Goal: Task Accomplishment & Management: Manage account settings

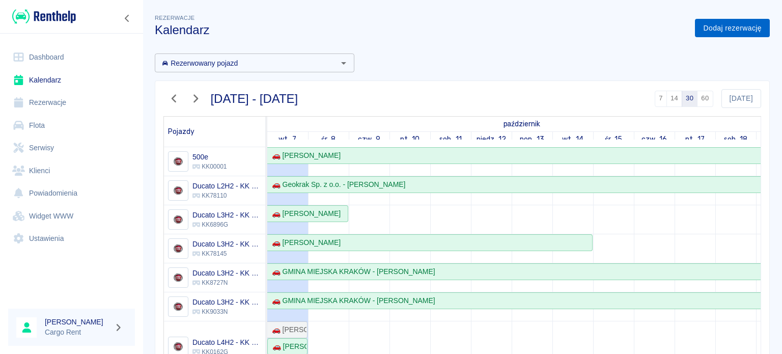
click at [695, 29] on link "Dodaj rezerwację" at bounding box center [732, 28] width 75 height 19
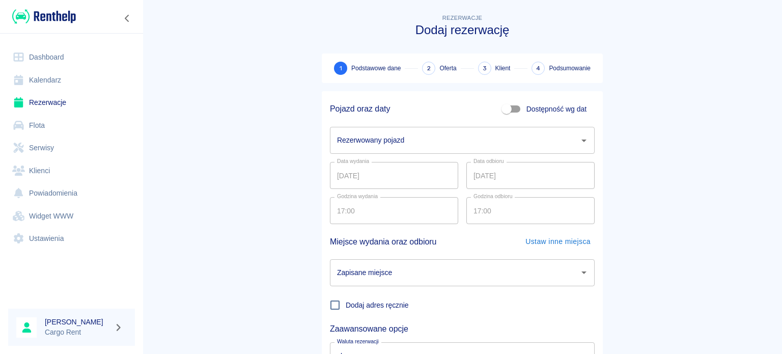
click at [374, 144] on input "Rezerwowany pojazd" at bounding box center [455, 140] width 240 height 18
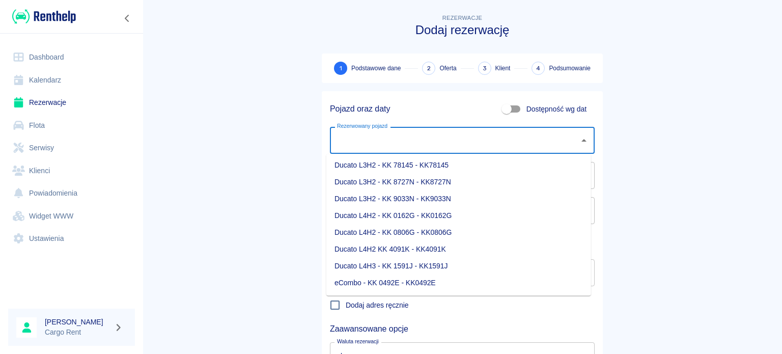
scroll to position [108, 0]
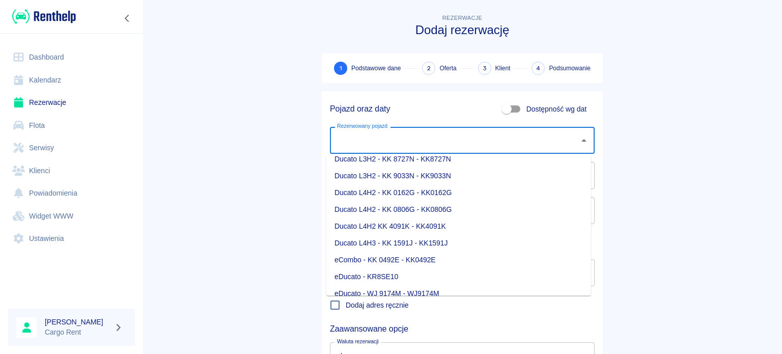
click at [411, 191] on li "Ducato L4H2 - KK 0162G - KK0162G" at bounding box center [458, 192] width 265 height 17
type input "Ducato L4H2 - KK 0162G - KK0162G"
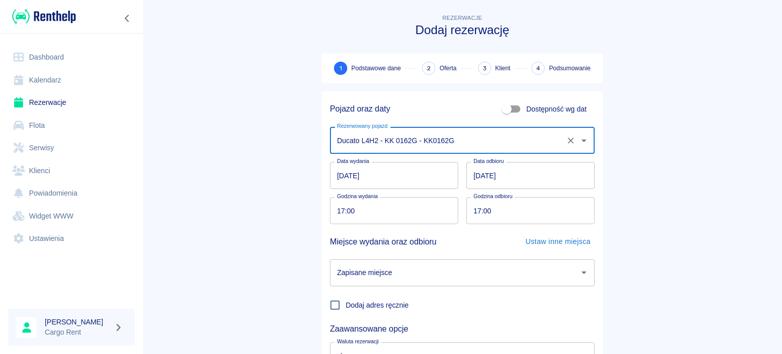
click at [342, 179] on input "07.10.2025" at bounding box center [394, 175] width 128 height 27
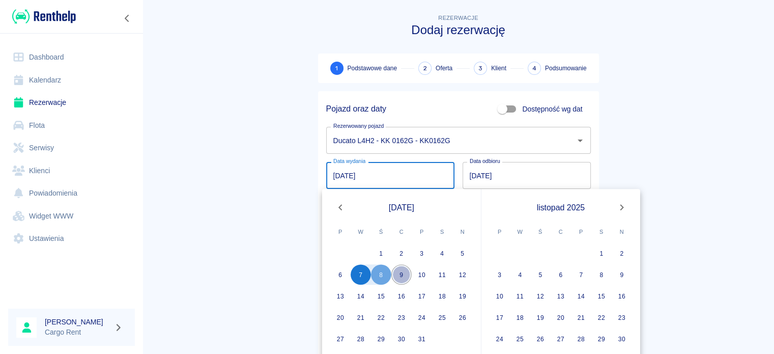
click at [395, 274] on button "9" at bounding box center [402, 274] width 20 height 20
type input "09.10.2025"
type input "DD.MM.YYYY"
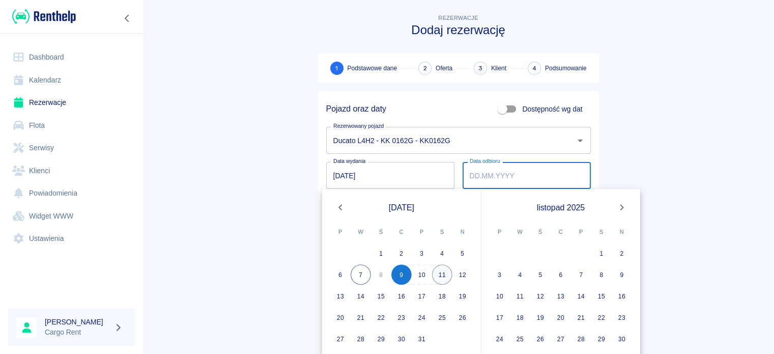
click at [446, 270] on button "11" at bounding box center [442, 274] width 20 height 20
type input "11.10.2025"
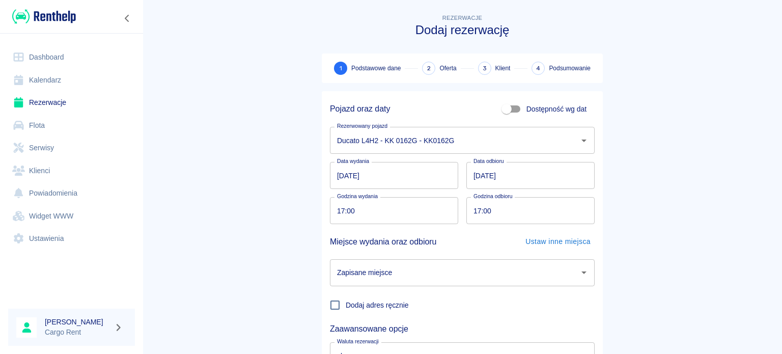
click at [281, 227] on main "Rezerwacje Dodaj rezerwację 1 Podstawowe dane 2 Oferta 3 Klient 4 Podsumowanie …" at bounding box center [462, 212] width 639 height 400
click at [330, 213] on input "17:00" at bounding box center [390, 210] width 121 height 27
type input "16:30"
click at [330, 213] on input "16:30" at bounding box center [390, 210] width 121 height 27
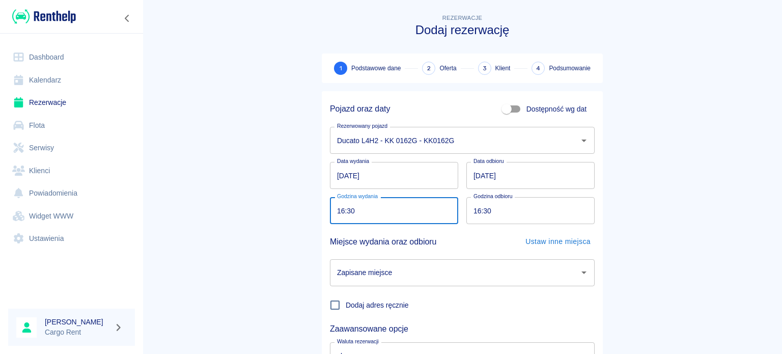
click at [380, 276] on input "Zapisane miejsce" at bounding box center [455, 273] width 240 height 18
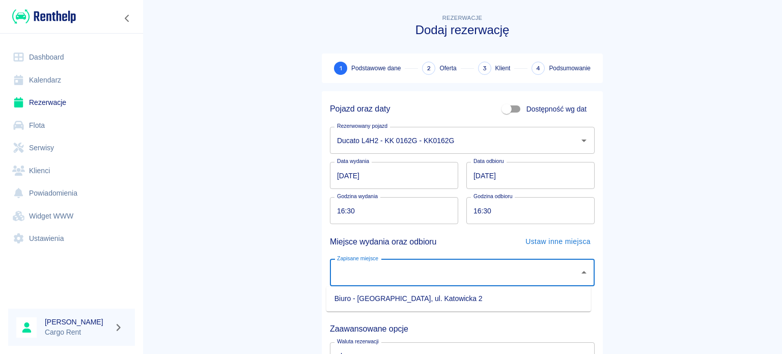
click at [382, 303] on li "Biuro - Kraków, ul. Katowicka 2" at bounding box center [458, 298] width 265 height 17
type input "Biuro - Kraków, ul. Katowicka 2"
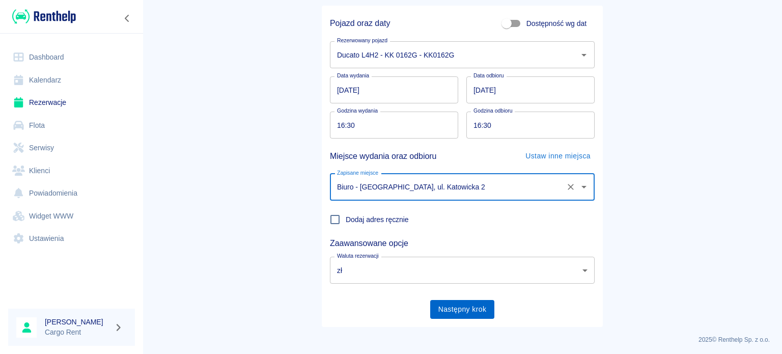
scroll to position [88, 0]
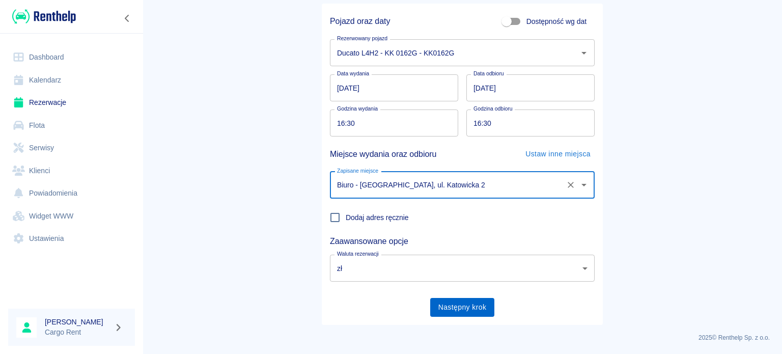
click at [475, 311] on button "Następny krok" at bounding box center [462, 307] width 65 height 19
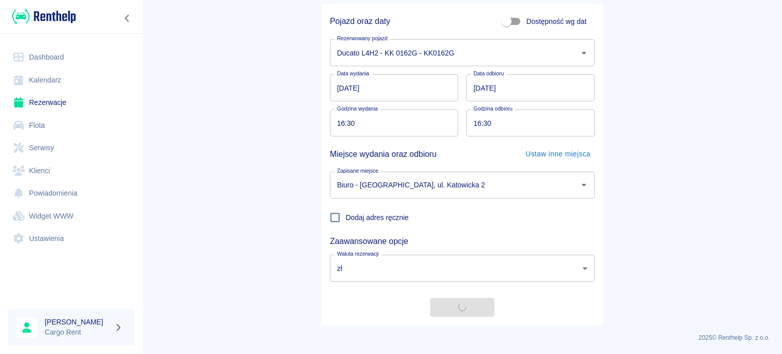
scroll to position [0, 0]
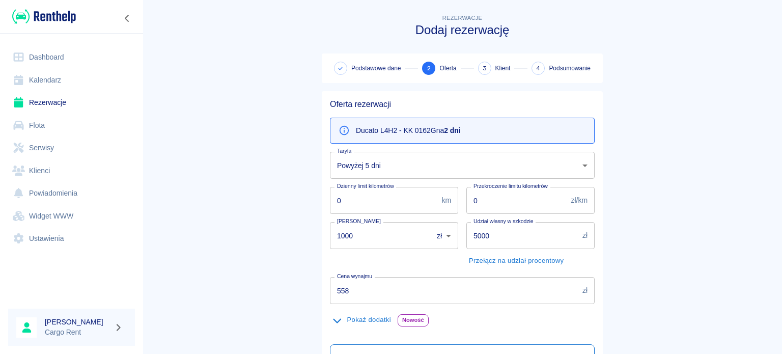
click at [399, 159] on body "Używamy plików Cookies, by zapewnić Ci najlepsze możliwe doświadczenie. Aby dow…" at bounding box center [391, 177] width 782 height 354
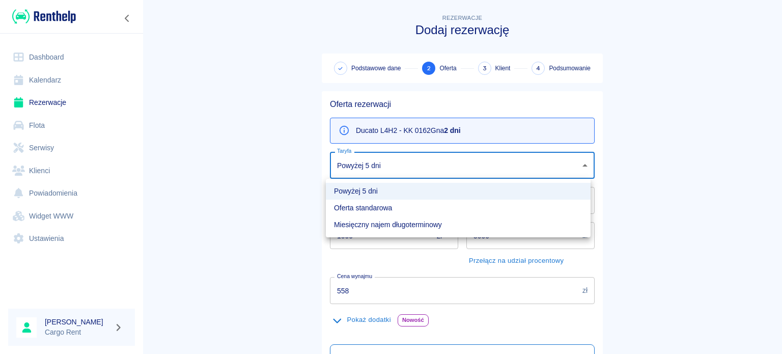
click at [366, 206] on li "Oferta standarowa" at bounding box center [458, 208] width 265 height 17
type input "9ca6d182-800d-499d-9d1e-8d3d0f6f90de"
type input "618"
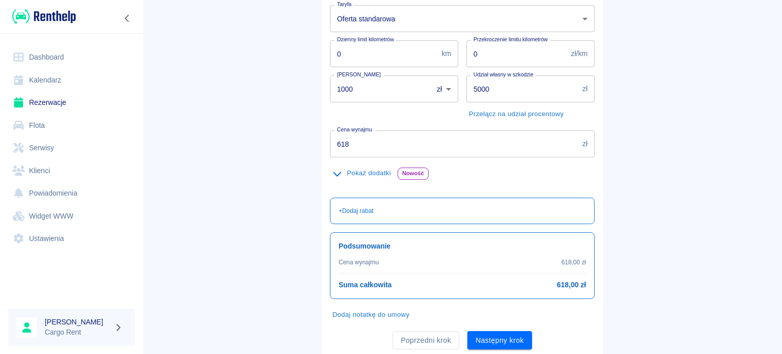
scroll to position [159, 0]
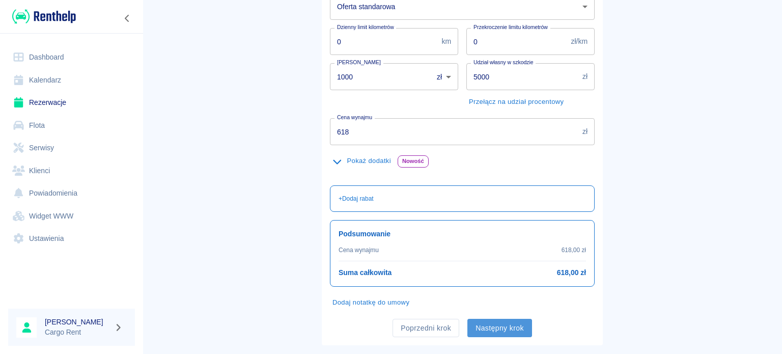
click at [495, 321] on button "Następny krok" at bounding box center [499, 328] width 65 height 19
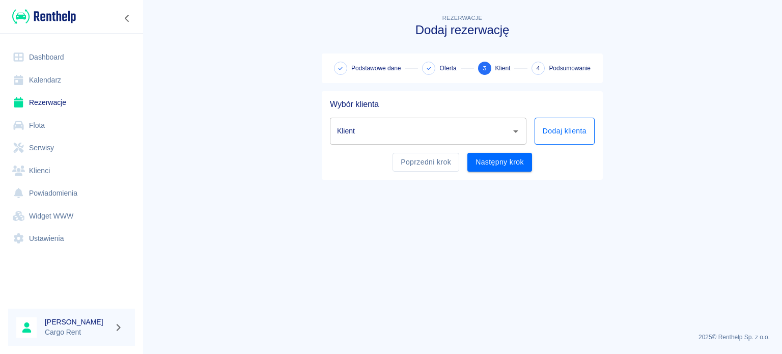
click at [550, 131] on button "Dodaj klienta" at bounding box center [565, 131] width 60 height 27
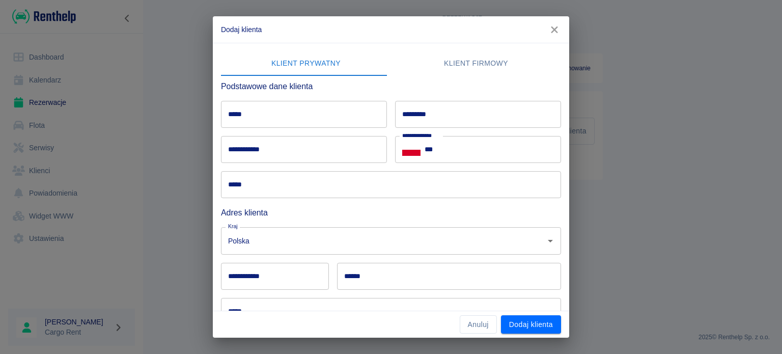
click at [301, 120] on input "*****" at bounding box center [304, 114] width 166 height 27
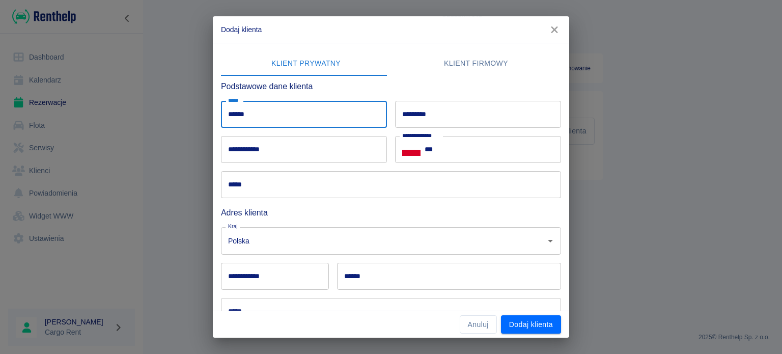
type input "******"
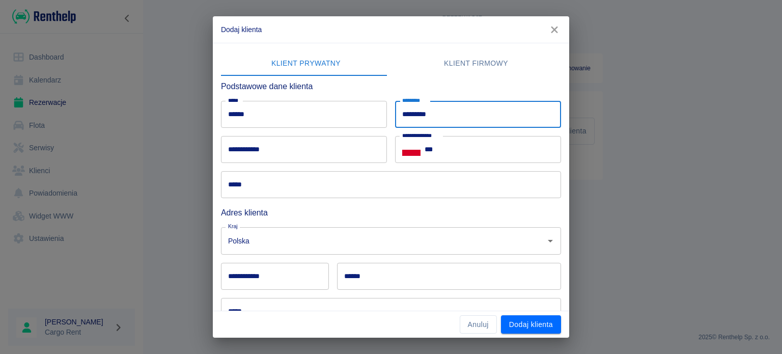
type input "*********"
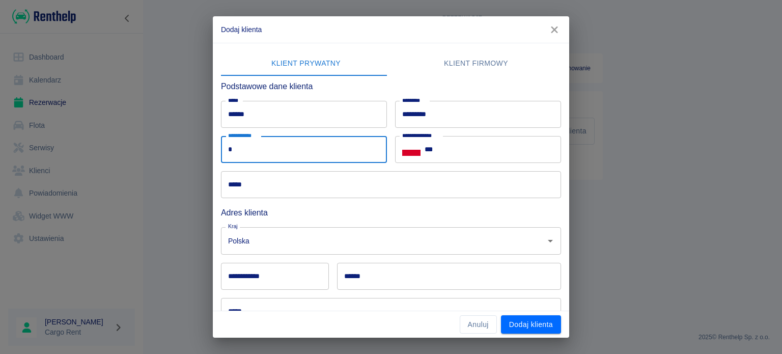
type input "*"
type input "**********"
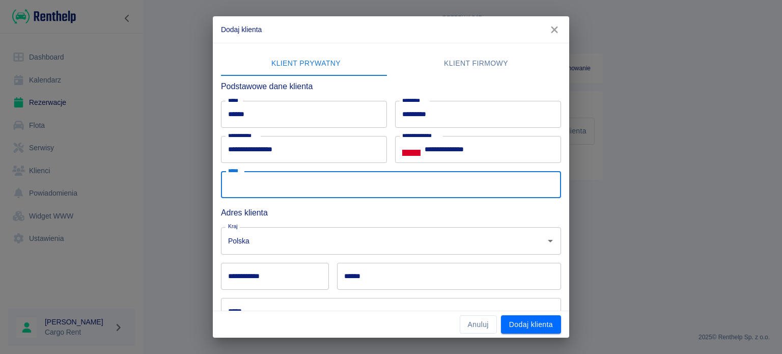
click at [507, 140] on input "**********" at bounding box center [493, 149] width 136 height 27
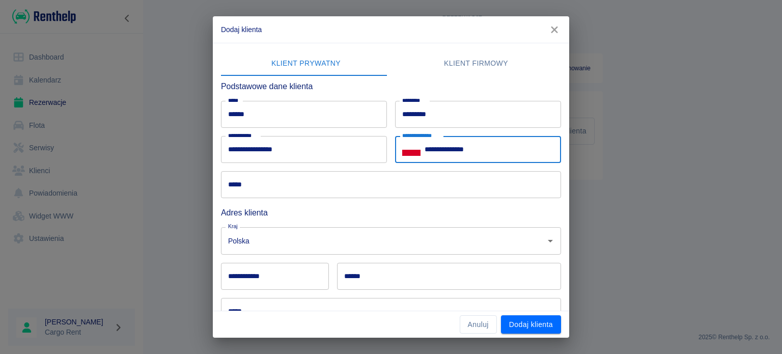
type input "**********"
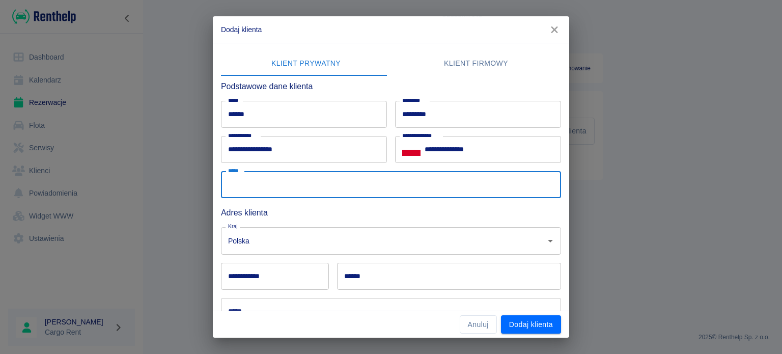
click at [519, 341] on div "**********" at bounding box center [391, 177] width 782 height 354
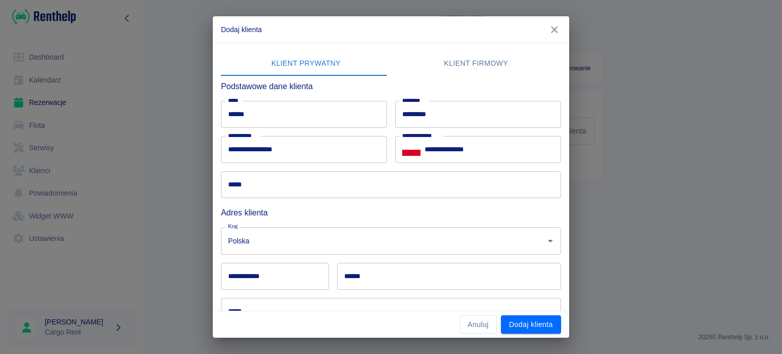
click at [522, 338] on div "**********" at bounding box center [391, 177] width 782 height 354
click at [546, 324] on button "Dodaj klienta" at bounding box center [531, 324] width 60 height 19
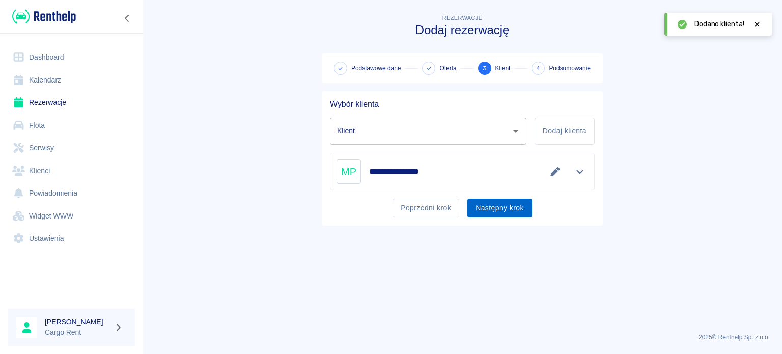
type input "Marcin Południak (+48501286860)"
click at [506, 206] on button "Następny krok" at bounding box center [499, 208] width 65 height 19
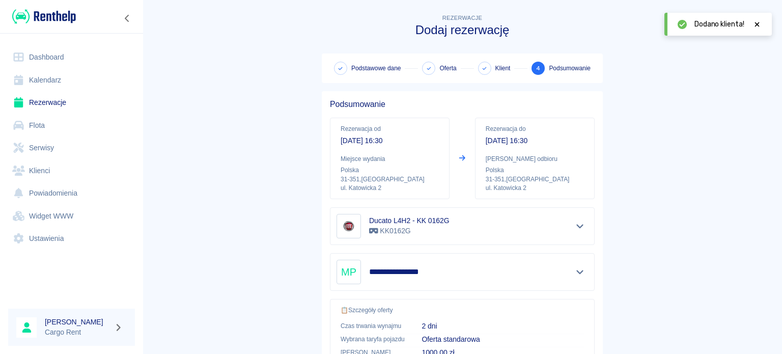
scroll to position [193, 0]
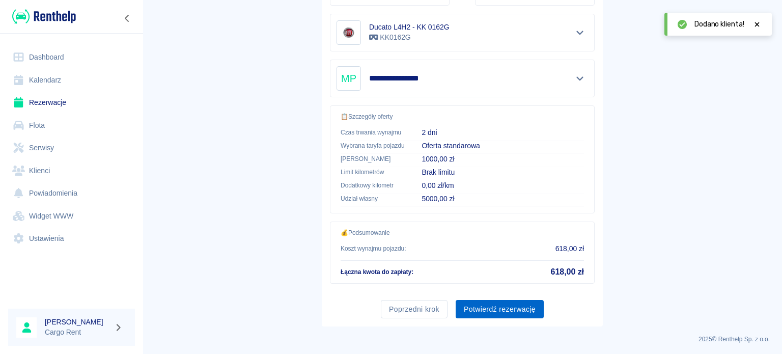
click at [517, 311] on button "Potwierdź rezerwację" at bounding box center [500, 309] width 88 height 19
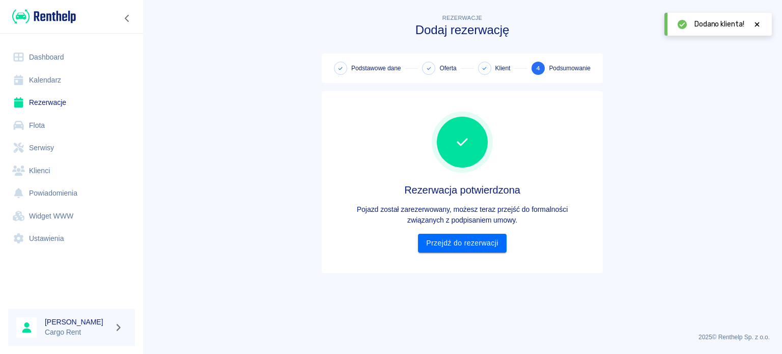
scroll to position [0, 0]
click at [54, 85] on link "Kalendarz" at bounding box center [71, 80] width 127 height 23
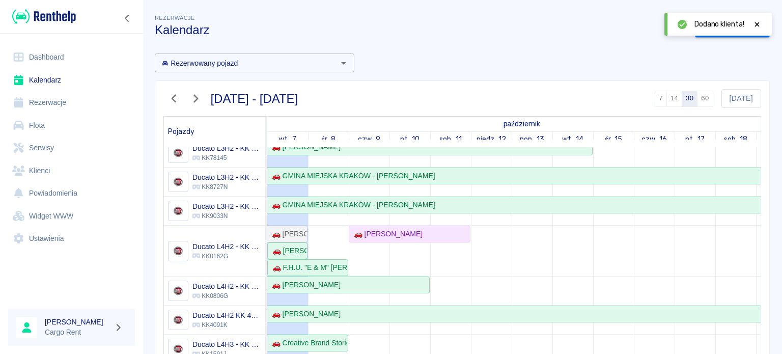
scroll to position [101, 0]
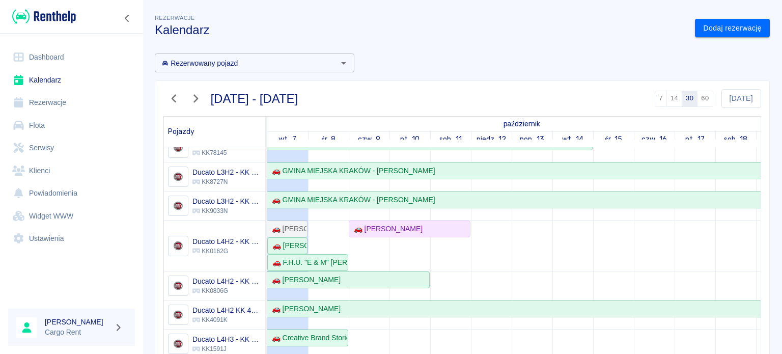
click at [70, 22] on img at bounding box center [44, 16] width 64 height 17
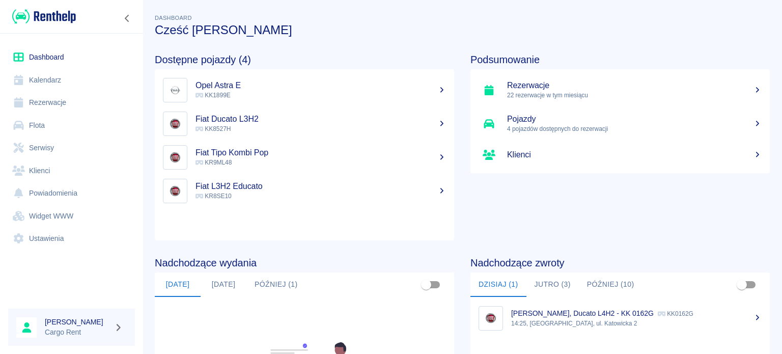
click at [53, 14] on img at bounding box center [44, 16] width 64 height 17
click at [50, 76] on link "Kalendarz" at bounding box center [71, 80] width 127 height 23
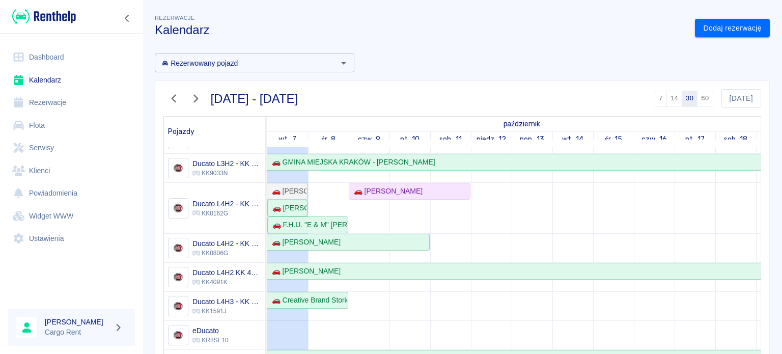
scroll to position [144, 0]
click at [303, 219] on div "🚗 F.H.U. "E & M" [PERSON_NAME] , [PERSON_NAME] - [PERSON_NAME]" at bounding box center [307, 224] width 79 height 11
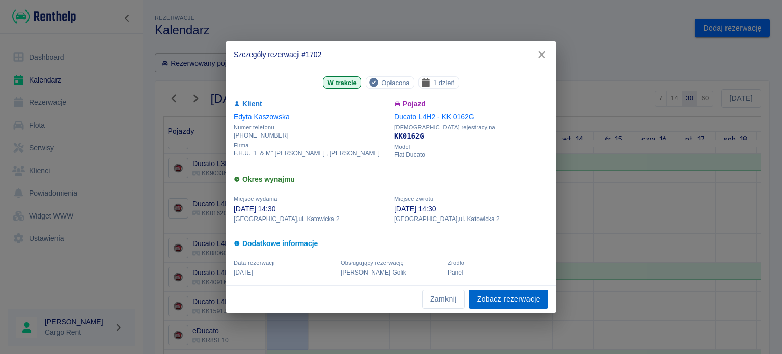
click at [506, 293] on link "Zobacz rezerwację" at bounding box center [508, 299] width 79 height 19
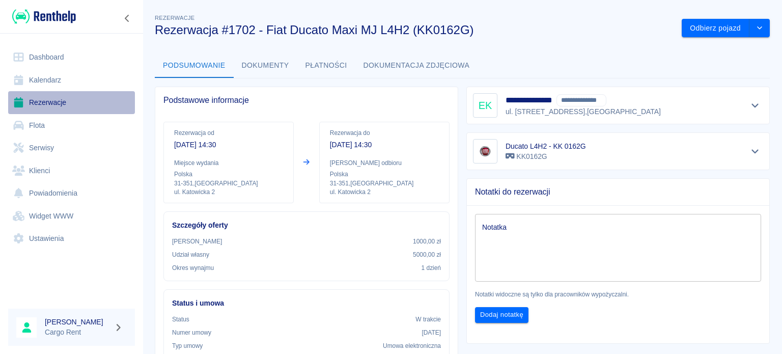
click at [66, 91] on link "Rezerwacje" at bounding box center [71, 102] width 127 height 23
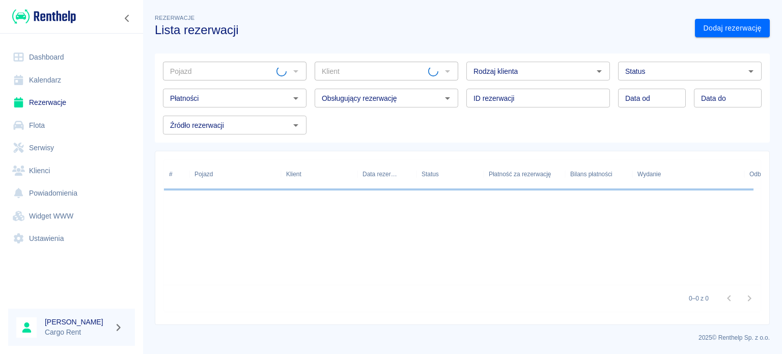
click at [66, 89] on link "Kalendarz" at bounding box center [71, 80] width 127 height 23
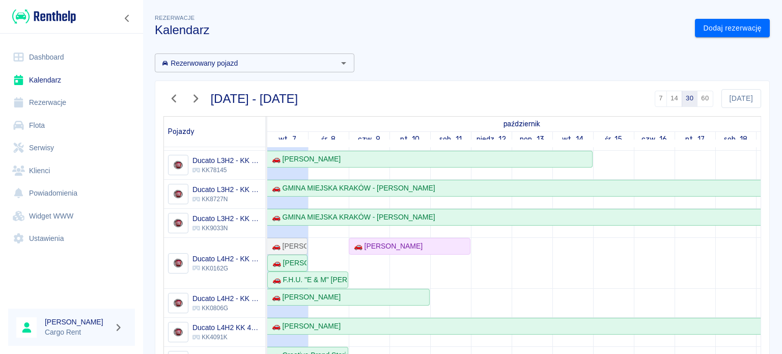
scroll to position [86, 0]
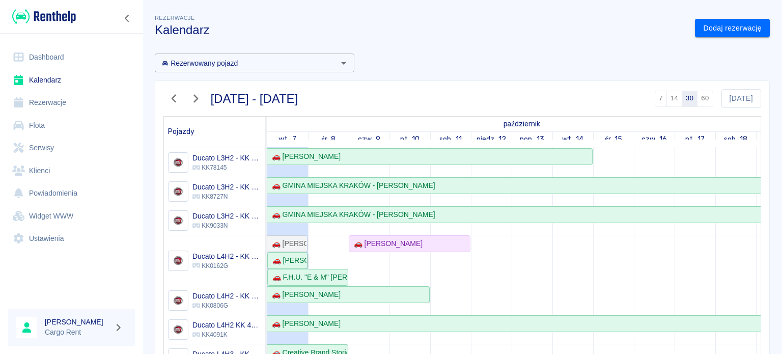
click at [283, 256] on div "🚗 [PERSON_NAME]" at bounding box center [287, 260] width 38 height 11
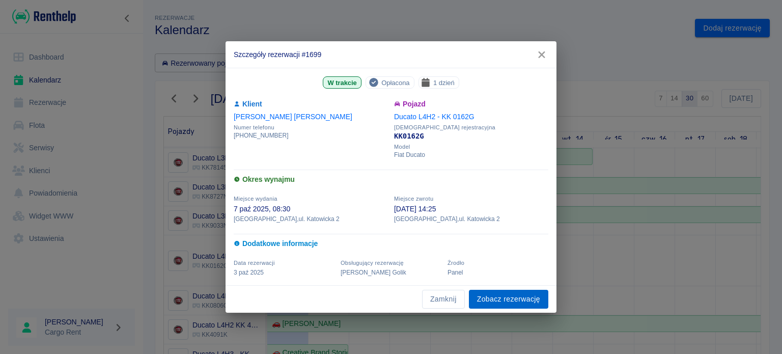
click at [499, 295] on link "Zobacz rezerwację" at bounding box center [508, 299] width 79 height 19
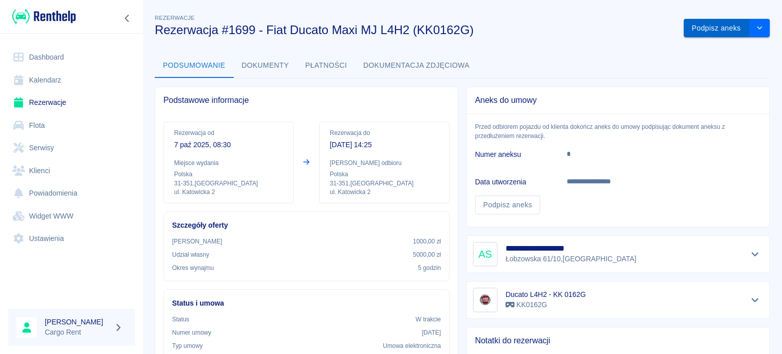
click at [704, 22] on button "Podpisz aneks" at bounding box center [717, 28] width 66 height 19
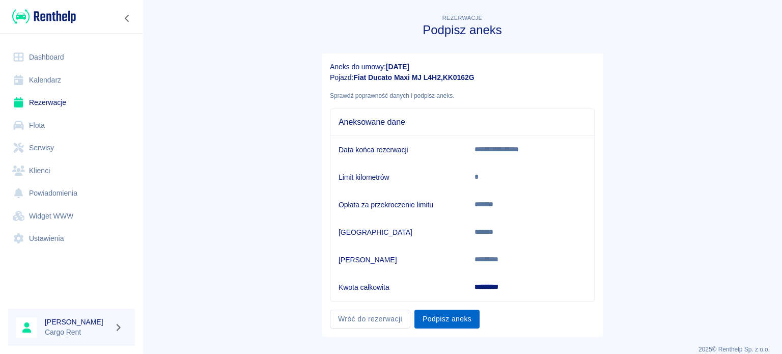
click at [440, 311] on button "Podpisz aneks" at bounding box center [446, 319] width 65 height 19
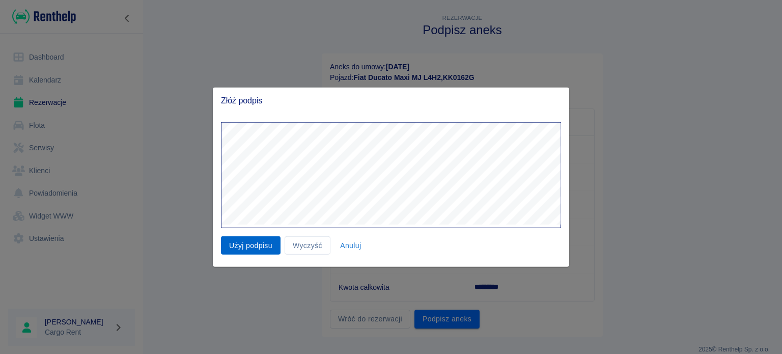
click at [263, 246] on button "Użyj podpisu" at bounding box center [251, 245] width 60 height 19
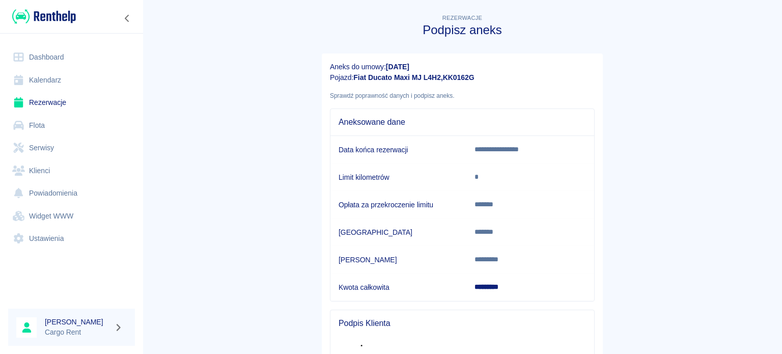
scroll to position [148, 0]
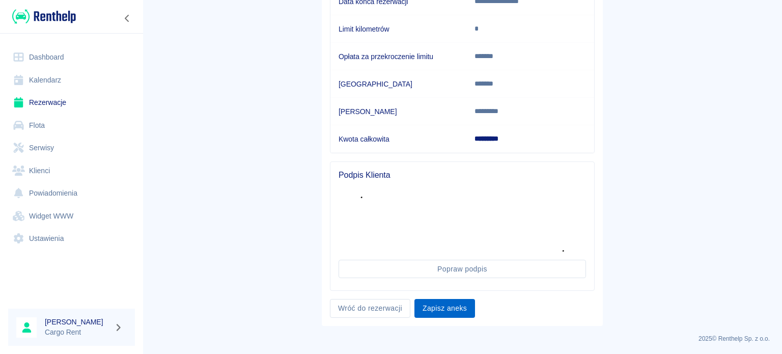
click at [454, 299] on button "Zapisz aneks" at bounding box center [444, 308] width 61 height 19
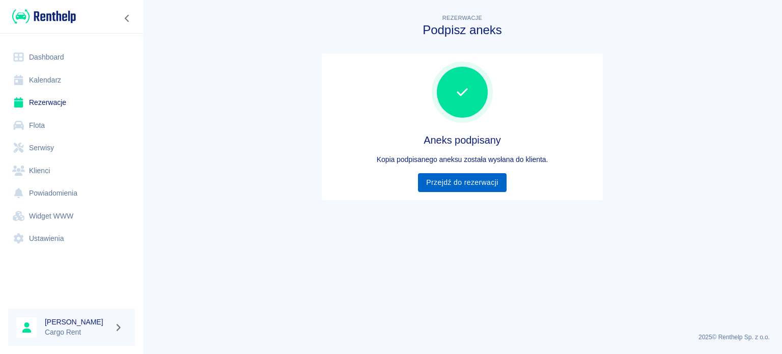
click at [489, 177] on link "Przejdź do rezerwacji" at bounding box center [462, 182] width 88 height 19
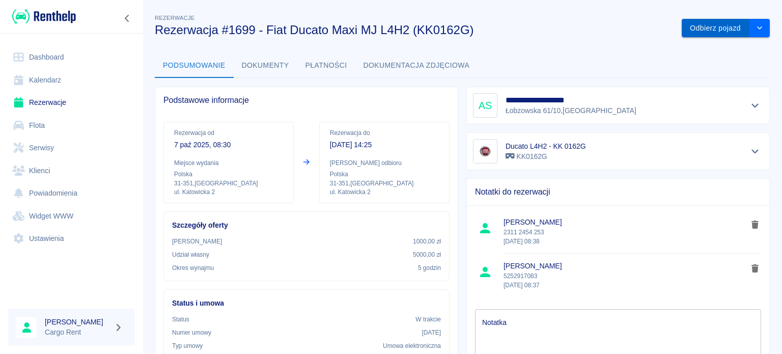
click at [683, 26] on button "Odbierz pojazd" at bounding box center [716, 28] width 68 height 19
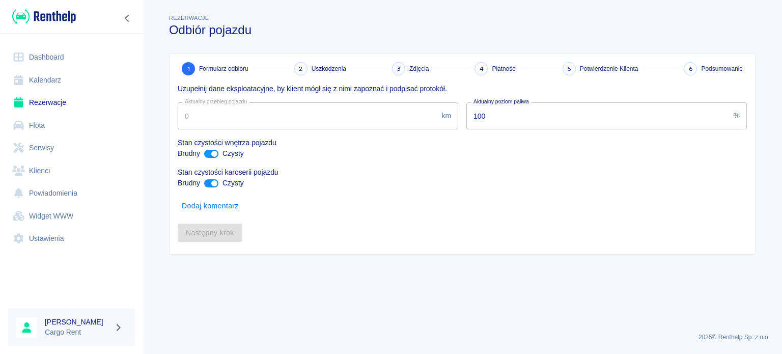
type input "34857"
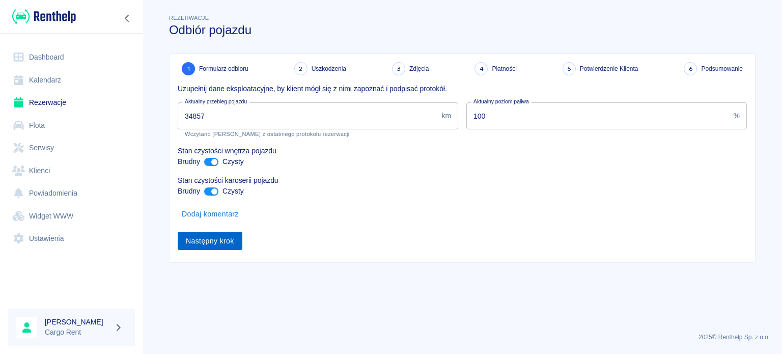
click at [206, 238] on button "Następny krok" at bounding box center [210, 241] width 65 height 19
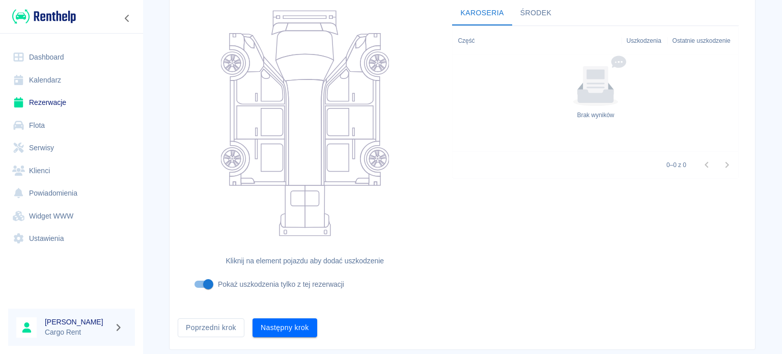
scroll to position [132, 0]
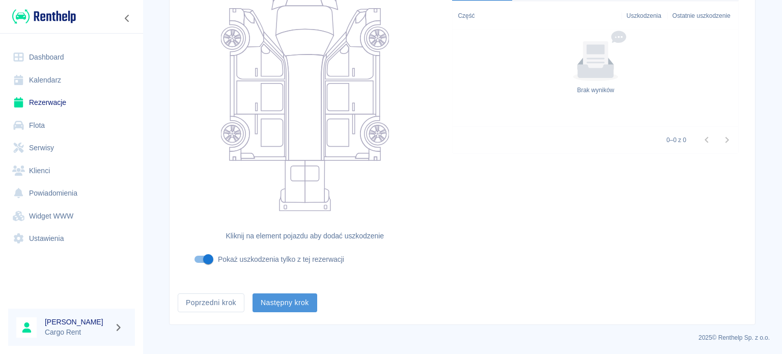
click at [284, 303] on button "Następny krok" at bounding box center [285, 302] width 65 height 19
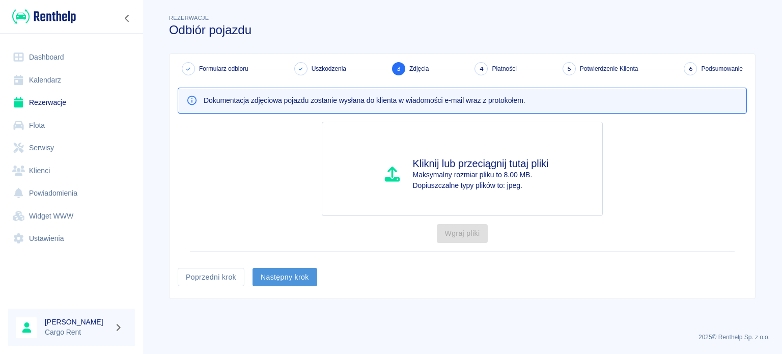
click at [301, 280] on button "Następny krok" at bounding box center [285, 277] width 65 height 19
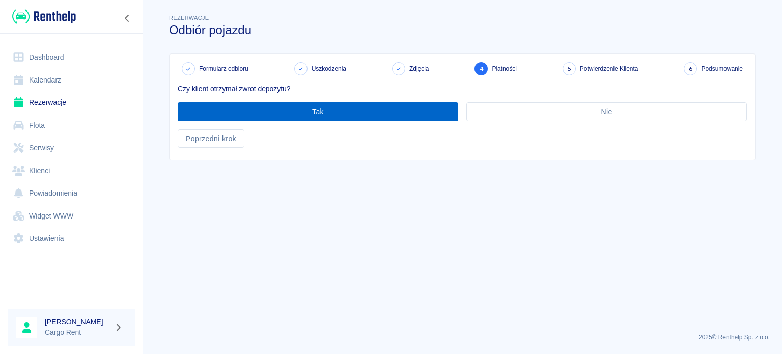
click at [382, 112] on button "Tak" at bounding box center [318, 111] width 281 height 19
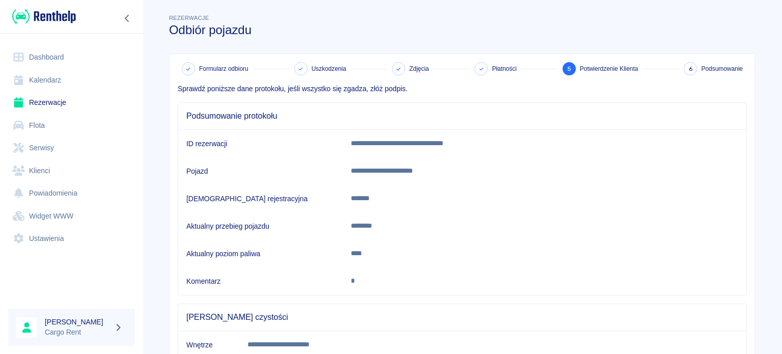
scroll to position [190, 0]
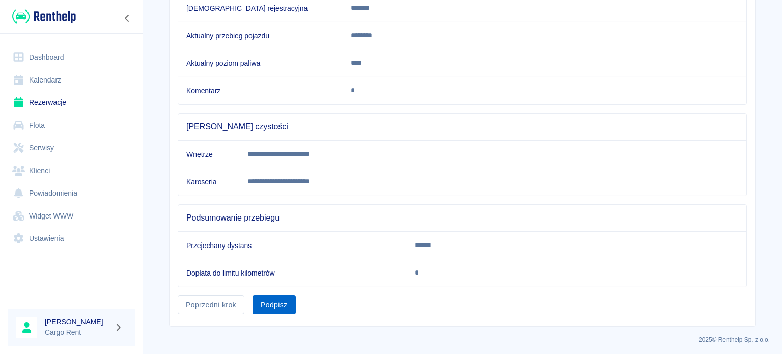
click at [272, 311] on button "Podpisz" at bounding box center [274, 304] width 43 height 19
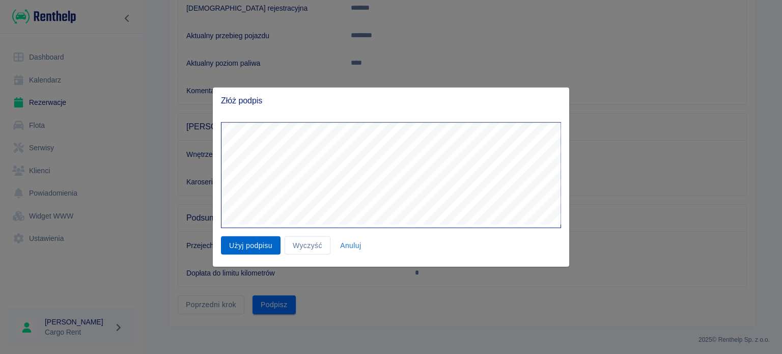
click at [228, 254] on button "Użyj podpisu" at bounding box center [251, 245] width 60 height 19
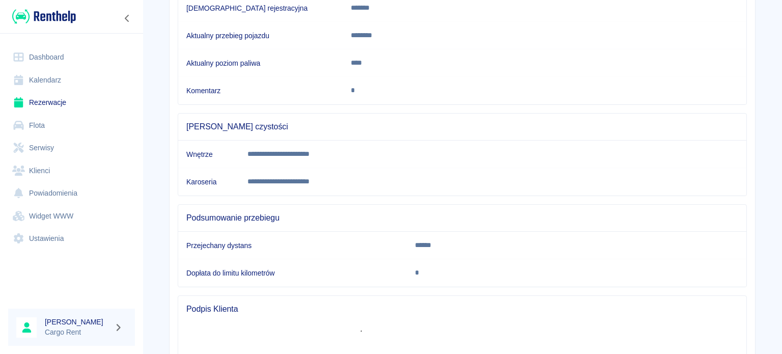
scroll to position [323, 0]
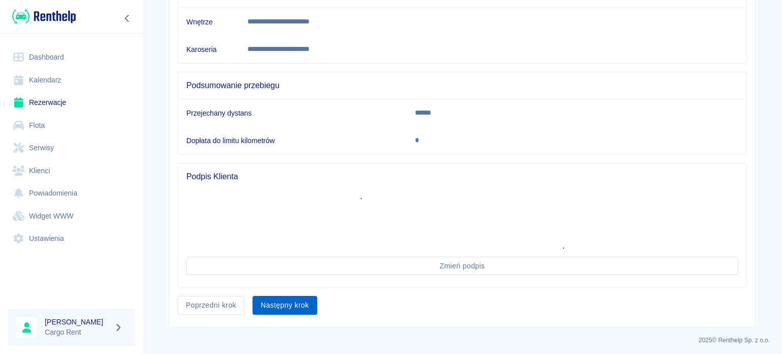
click at [274, 301] on button "Następny krok" at bounding box center [285, 305] width 65 height 19
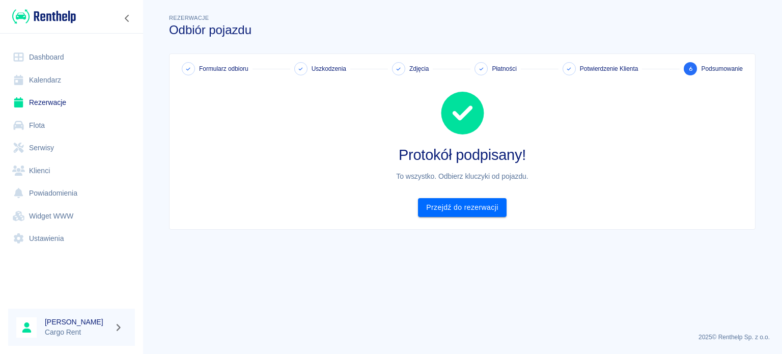
scroll to position [0, 0]
click at [71, 85] on link "Kalendarz" at bounding box center [71, 80] width 127 height 23
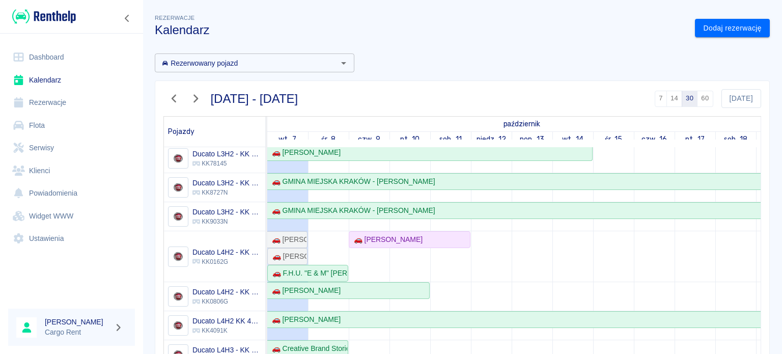
scroll to position [144, 0]
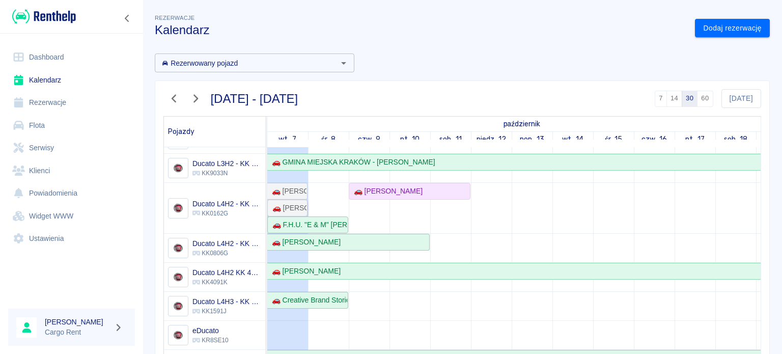
click at [289, 203] on div "🚗 [PERSON_NAME]" at bounding box center [287, 208] width 38 height 11
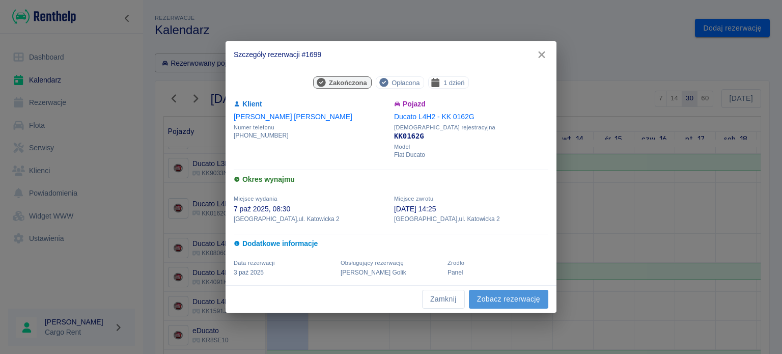
click at [483, 299] on link "Zobacz rezerwację" at bounding box center [508, 299] width 79 height 19
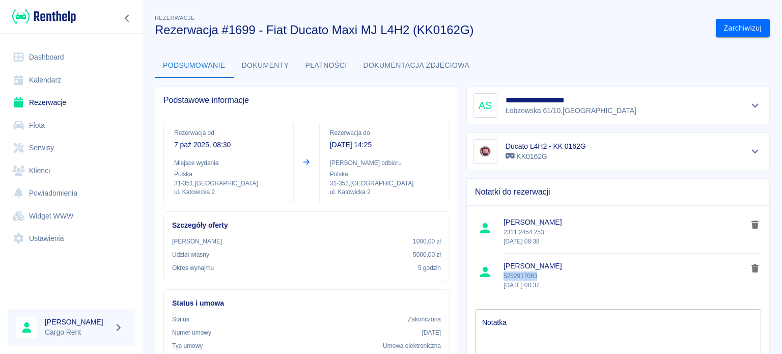
drag, startPoint x: 541, startPoint y: 279, endPoint x: 500, endPoint y: 275, distance: 40.3
click at [504, 275] on p "5252917083 7 paź 2025, 08:37" at bounding box center [626, 280] width 244 height 18
copy p "5252917083"
click at [749, 108] on icon "Pokaż szczegóły" at bounding box center [755, 105] width 12 height 9
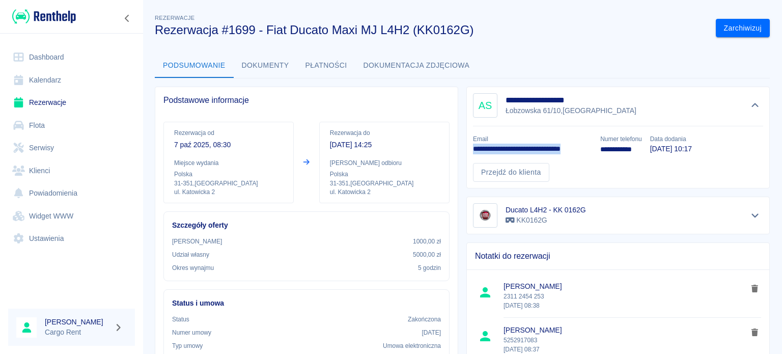
drag, startPoint x: 462, startPoint y: 152, endPoint x: 588, endPoint y: 152, distance: 125.8
click at [588, 152] on div "**********" at bounding box center [528, 140] width 127 height 29
copy p "**********"
click at [21, 11] on img at bounding box center [44, 16] width 64 height 17
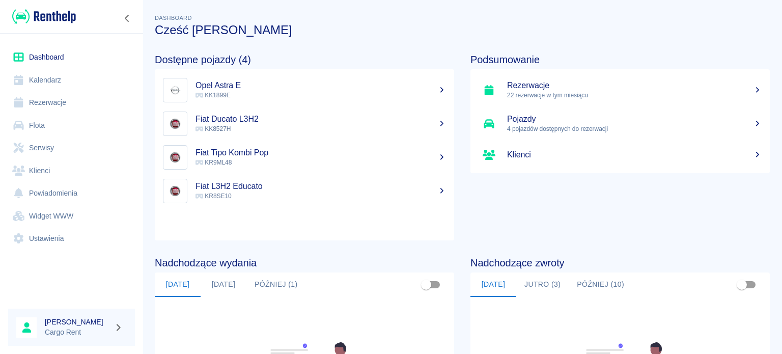
click at [40, 86] on link "Kalendarz" at bounding box center [71, 80] width 127 height 23
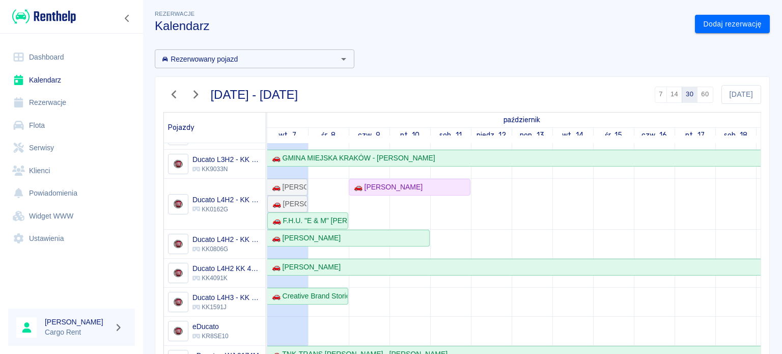
scroll to position [8, 0]
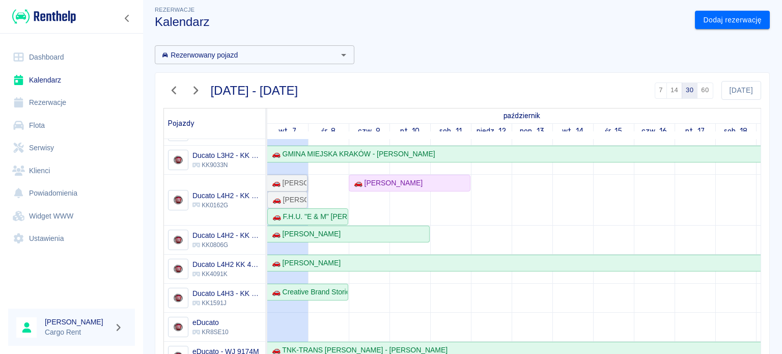
click at [293, 178] on div "🚗 [PERSON_NAME]" at bounding box center [287, 183] width 39 height 11
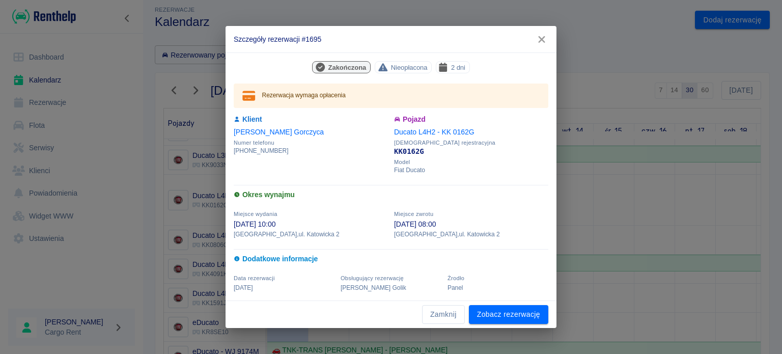
click at [546, 33] on button "button" at bounding box center [541, 39] width 21 height 19
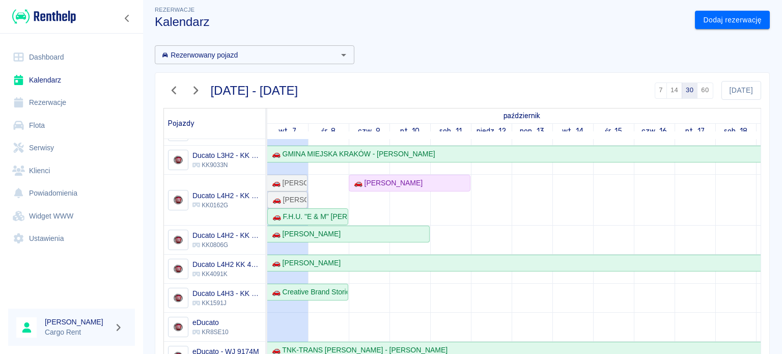
click at [301, 195] on div "🚗 [PERSON_NAME]" at bounding box center [287, 199] width 38 height 11
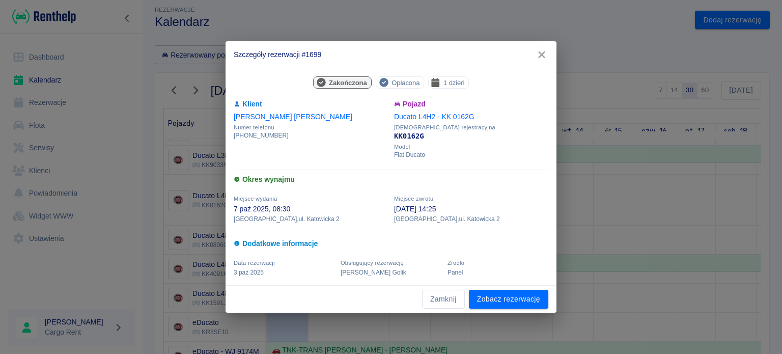
click at [546, 53] on icon "button" at bounding box center [541, 54] width 13 height 11
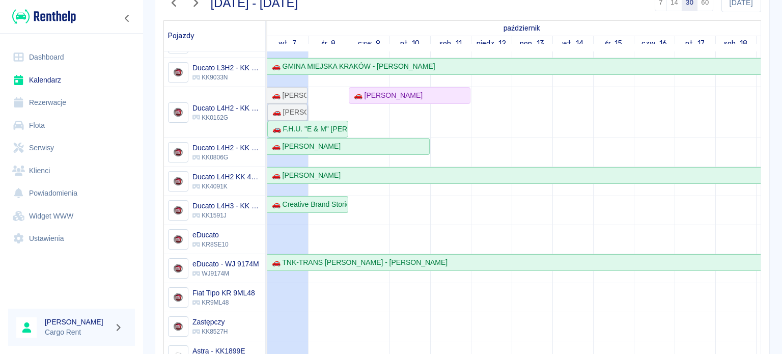
scroll to position [108, 0]
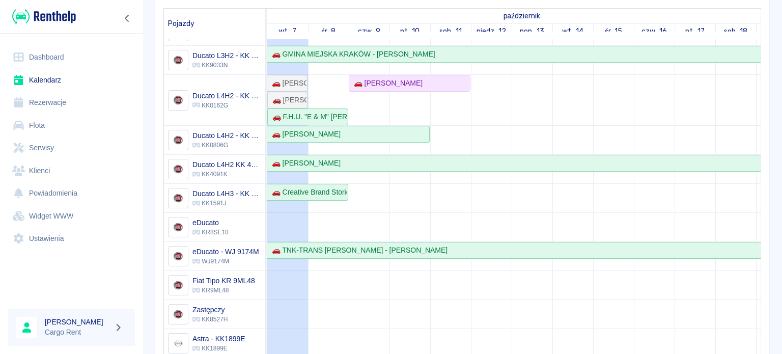
click at [375, 217] on td at bounding box center [369, 158] width 41 height 515
click at [331, 112] on div "🚗 F.H.U. "E & M" [PERSON_NAME] , [PERSON_NAME] - [PERSON_NAME]" at bounding box center [307, 117] width 79 height 11
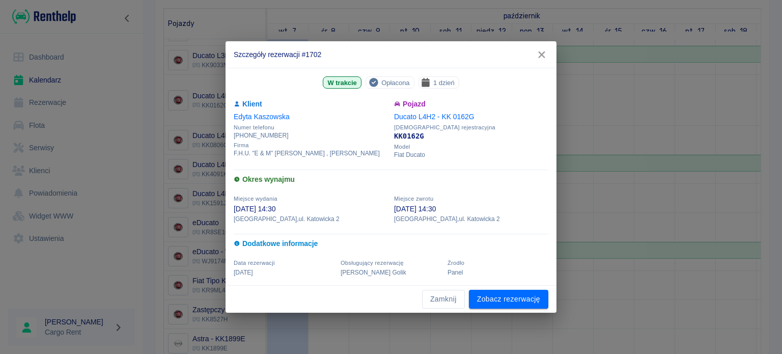
click at [542, 49] on icon "button" at bounding box center [541, 54] width 13 height 11
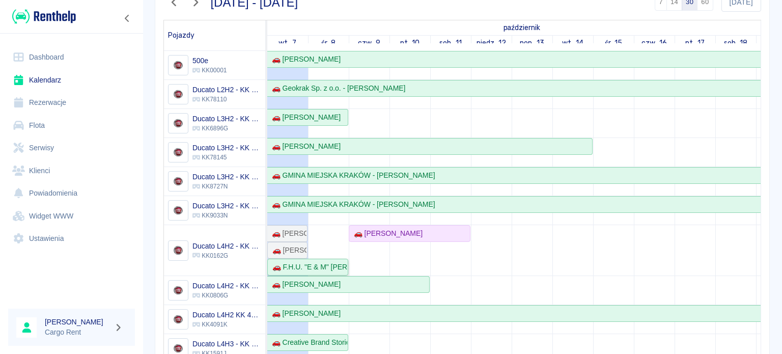
scroll to position [94, 0]
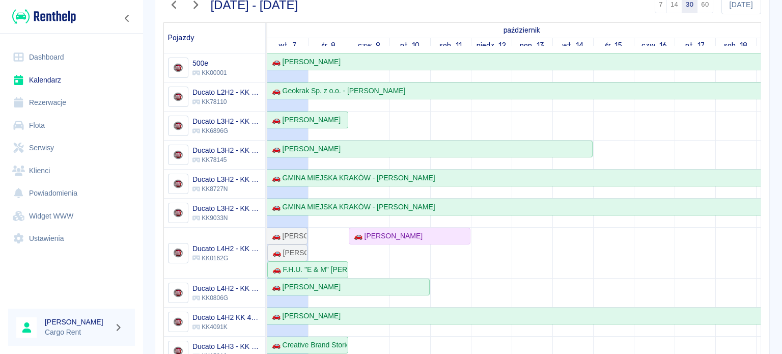
click at [55, 25] on div at bounding box center [71, 16] width 143 height 33
click at [58, 15] on img at bounding box center [44, 16] width 64 height 17
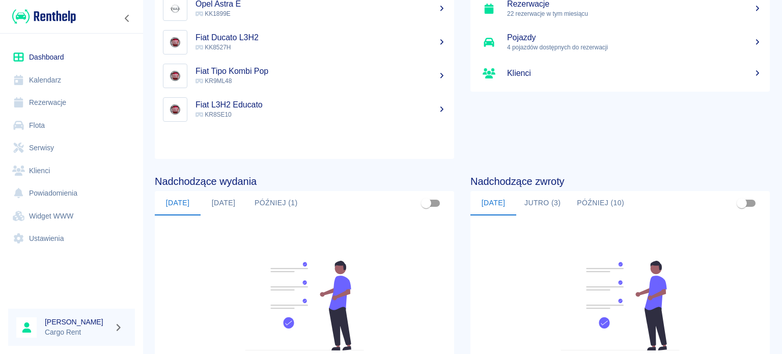
scroll to position [177, 0]
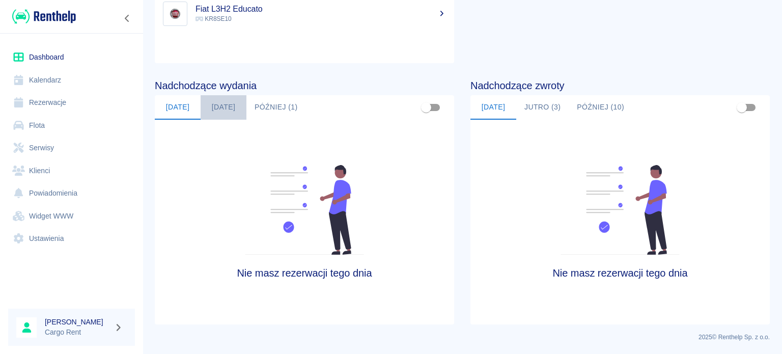
click at [211, 105] on button "[DATE]" at bounding box center [224, 107] width 46 height 24
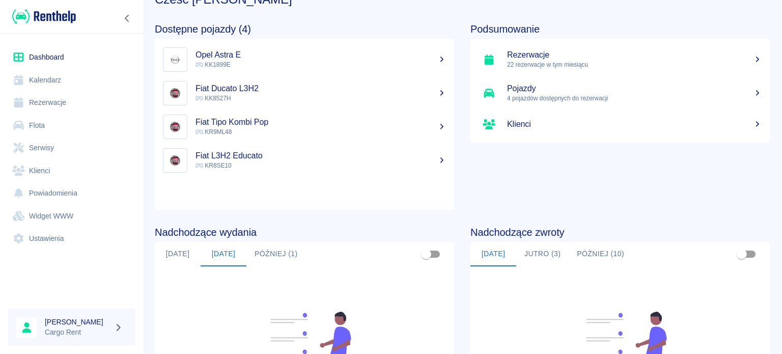
scroll to position [0, 0]
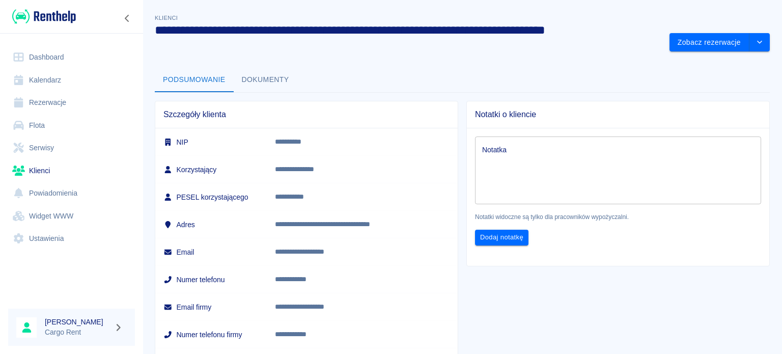
click at [293, 142] on p "**********" at bounding box center [353, 141] width 156 height 11
drag, startPoint x: 289, startPoint y: 141, endPoint x: 350, endPoint y: 141, distance: 61.6
click at [350, 141] on td "**********" at bounding box center [362, 141] width 191 height 27
copy p "**********"
click at [39, 82] on link "Kalendarz" at bounding box center [71, 80] width 127 height 23
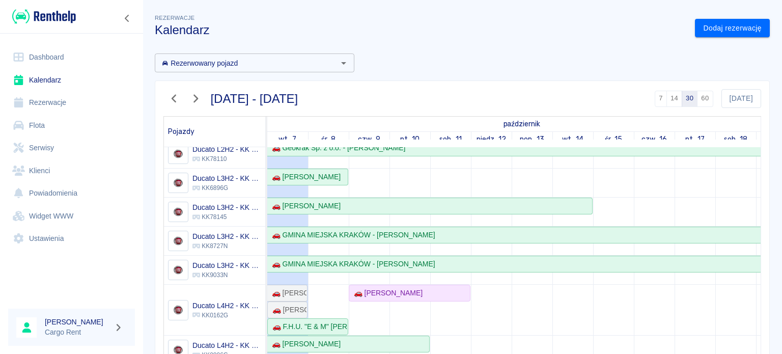
scroll to position [49, 0]
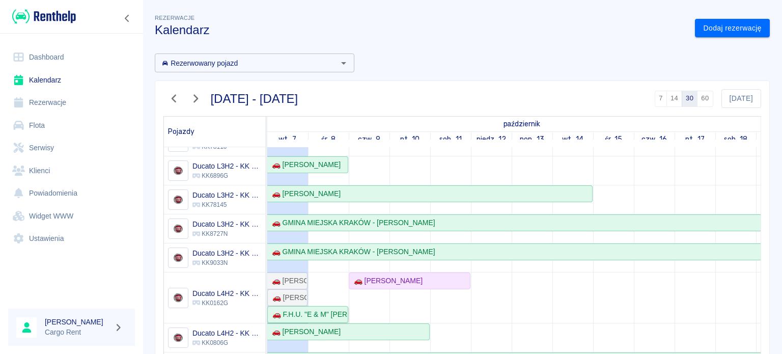
click at [300, 310] on div "🚗 F.H.U. "E & M" [PERSON_NAME] , [PERSON_NAME] - [PERSON_NAME]" at bounding box center [307, 314] width 79 height 11
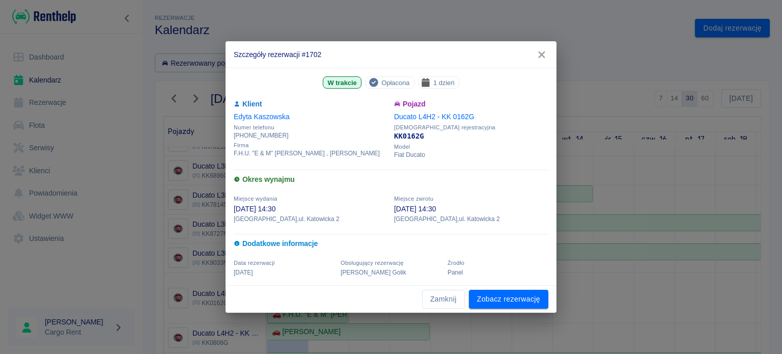
click at [276, 117] on link "[PERSON_NAME]" at bounding box center [262, 117] width 56 height 8
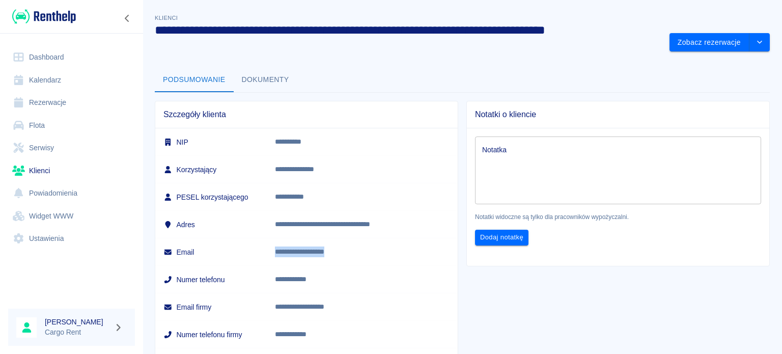
drag, startPoint x: 283, startPoint y: 256, endPoint x: 356, endPoint y: 252, distance: 73.4
click at [356, 252] on td "**********" at bounding box center [362, 251] width 191 height 27
copy p "**********"
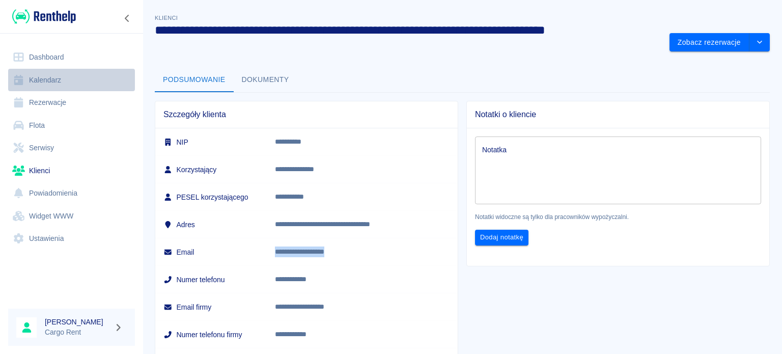
click at [49, 77] on link "Kalendarz" at bounding box center [71, 80] width 127 height 23
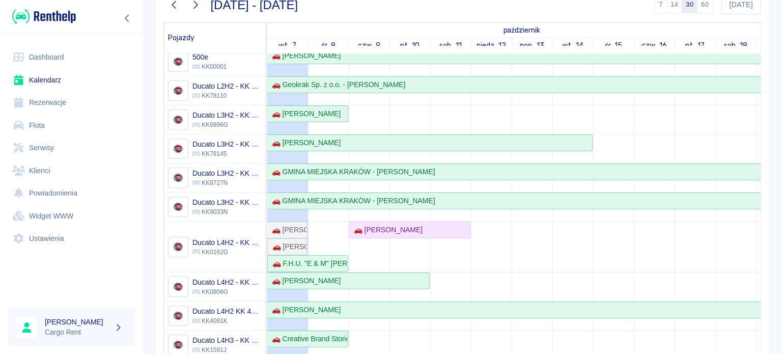
scroll to position [7, 0]
drag, startPoint x: 234, startPoint y: 123, endPoint x: 202, endPoint y: 128, distance: 33.0
click at [202, 128] on div "Ducato L3H2 - KK 6896G zastępcze KK6896G" at bounding box center [214, 119] width 101 height 29
copy p "KK6896G"
click at [321, 116] on div "🚗 [PERSON_NAME]" at bounding box center [304, 113] width 73 height 11
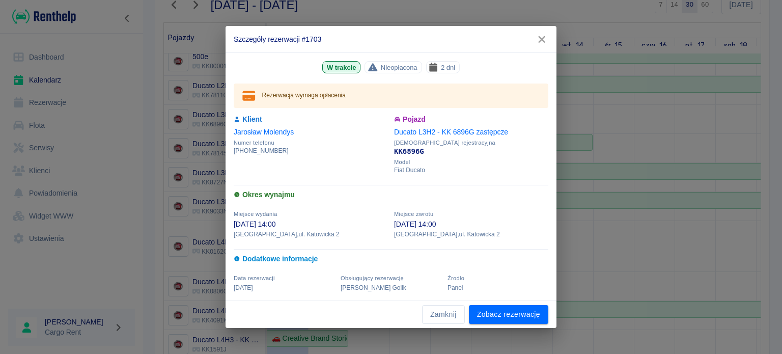
click at [554, 46] on h2 "Szczegóły rezerwacji #1703" at bounding box center [391, 39] width 331 height 26
click at [546, 40] on icon "button" at bounding box center [541, 39] width 13 height 11
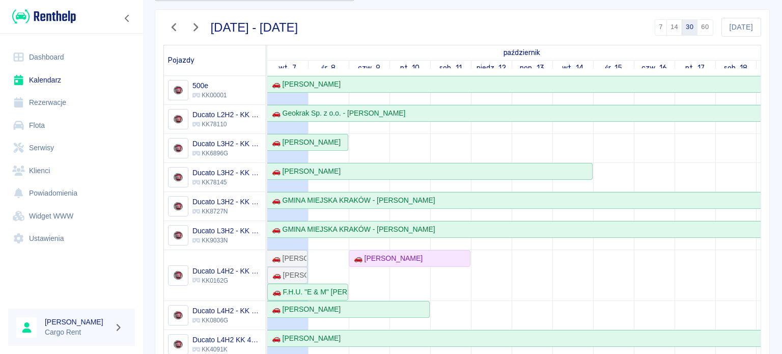
scroll to position [0, 0]
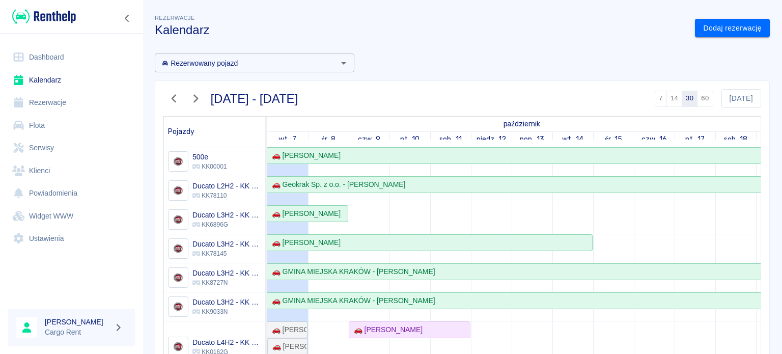
click at [58, 30] on div at bounding box center [71, 16] width 143 height 33
click at [59, 24] on img at bounding box center [44, 16] width 64 height 17
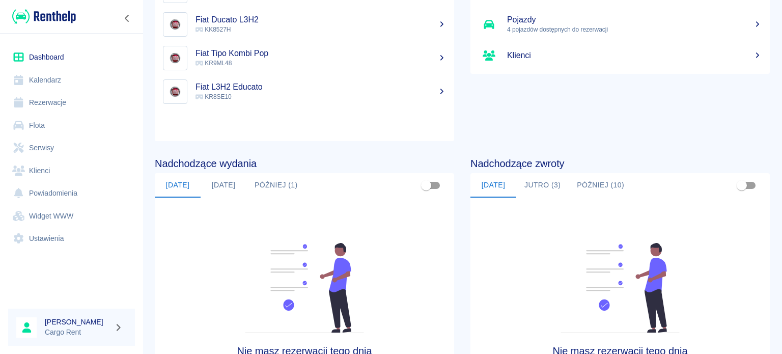
scroll to position [108, 0]
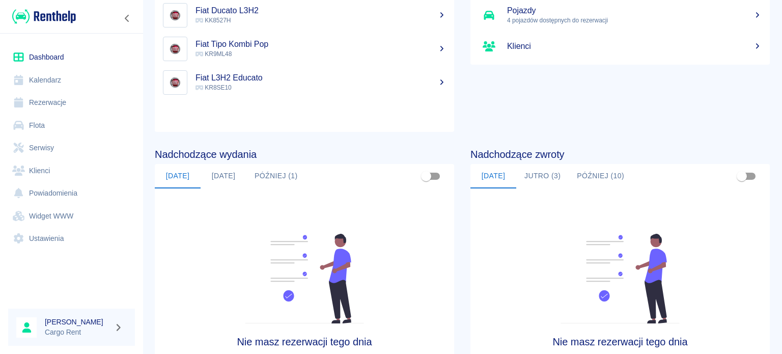
click at [281, 189] on div "Nie masz rezerwacji tego dnia" at bounding box center [304, 290] width 299 height 205
click at [285, 168] on button "Później (1)" at bounding box center [276, 176] width 60 height 24
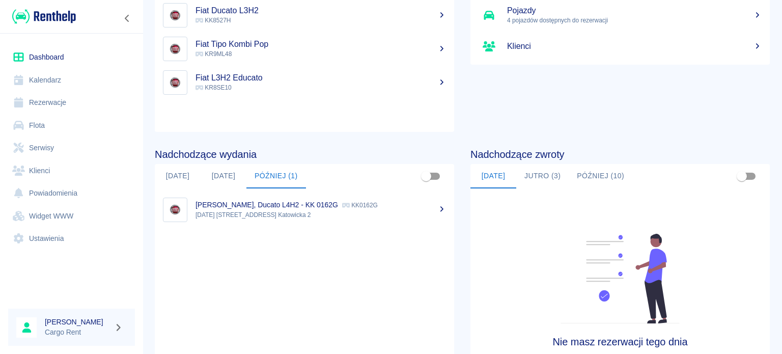
click at [234, 174] on button "[DATE]" at bounding box center [224, 176] width 46 height 24
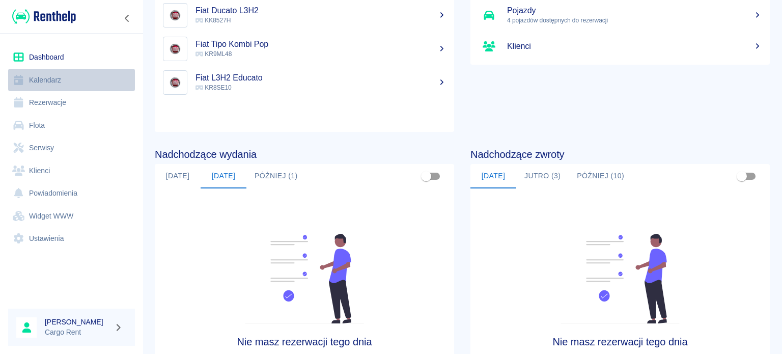
click at [72, 77] on link "Kalendarz" at bounding box center [71, 80] width 127 height 23
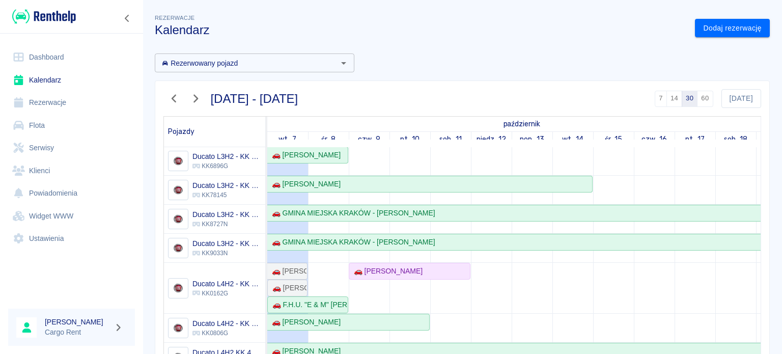
scroll to position [68, 0]
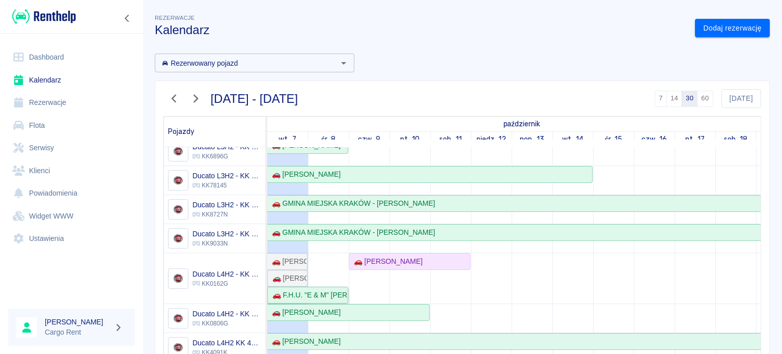
click at [326, 301] on link "🚗 F.H.U. "E & M" [PERSON_NAME] , [PERSON_NAME] - [PERSON_NAME]" at bounding box center [307, 295] width 81 height 17
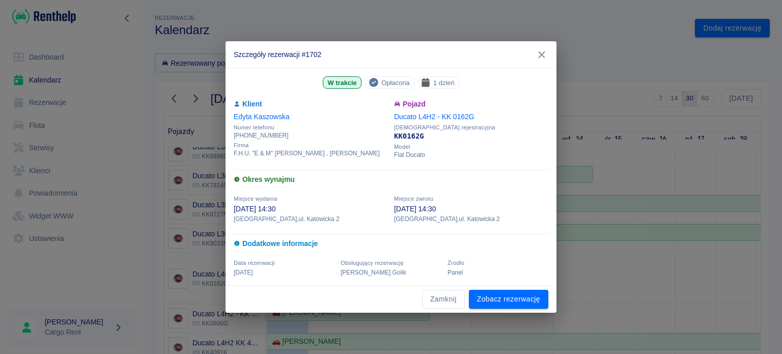
click at [544, 52] on icon "button" at bounding box center [541, 54] width 13 height 11
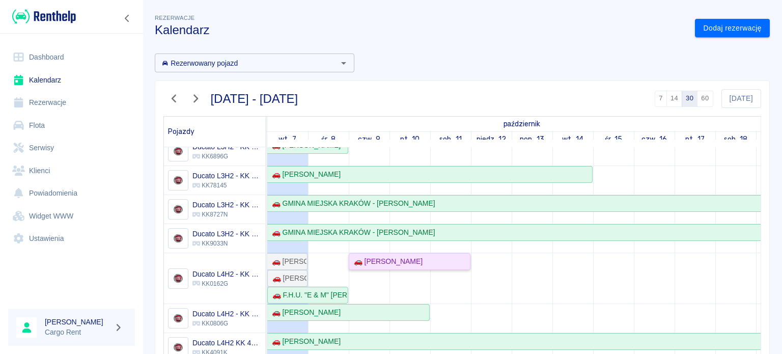
click at [423, 264] on div "🚗 [PERSON_NAME]" at bounding box center [410, 261] width 120 height 11
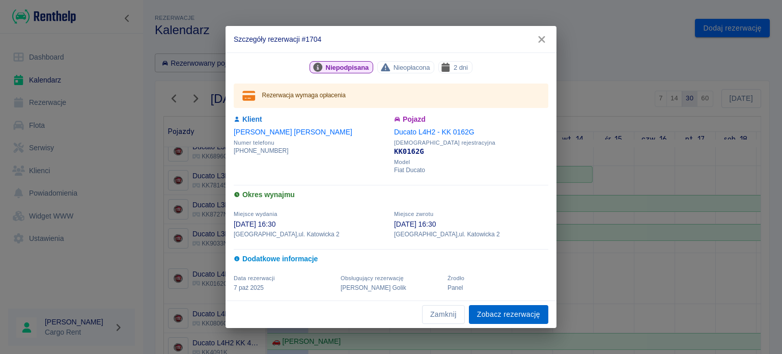
click at [495, 316] on link "Zobacz rezerwację" at bounding box center [508, 314] width 79 height 19
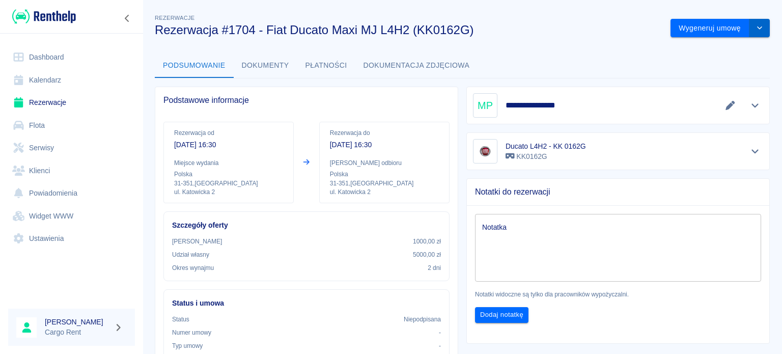
click at [752, 33] on button "drop-down" at bounding box center [759, 28] width 20 height 19
click at [693, 54] on li "Modyfikuj rezerwację" at bounding box center [712, 49] width 82 height 17
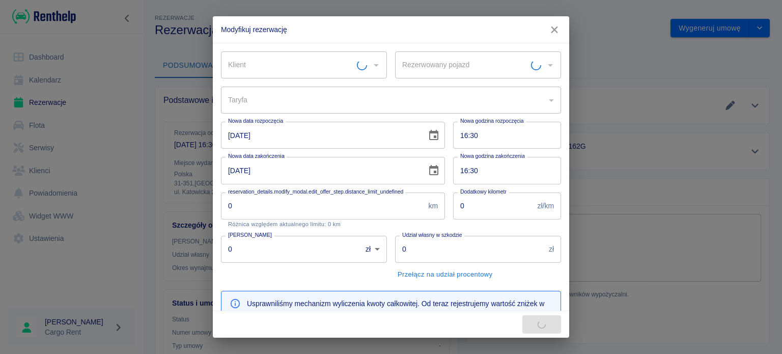
type input "Ducato L4H2 - KK 0162G - KK0162G"
type input "a5dbbe01-66d9-4a5a-a8e6-7ca8e8534207"
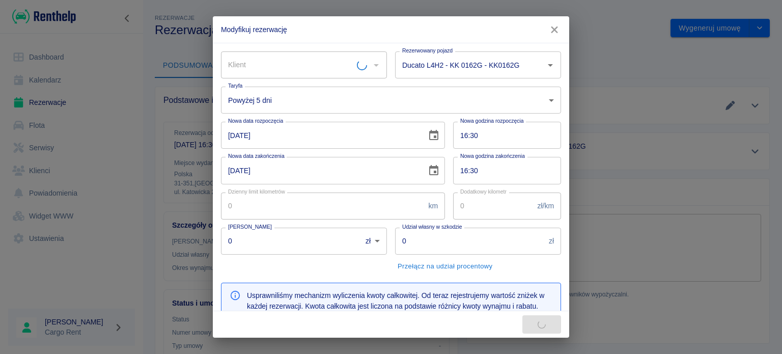
type input "1000"
type input "5000"
type input "558"
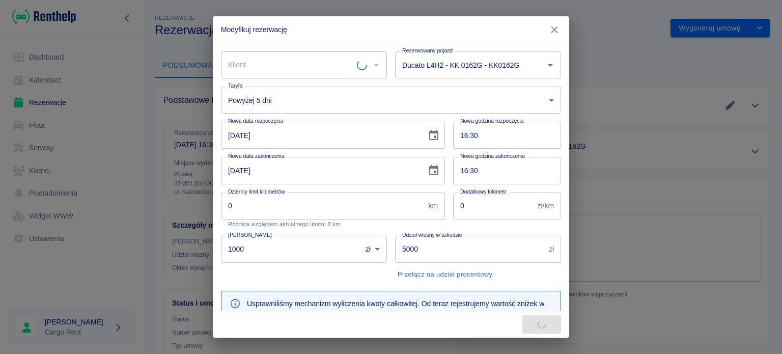
type input "Marcin Południak"
click at [385, 112] on body "Używamy plików Cookies, by zapewnić Ci najlepsze możliwe doświadczenie. Aby dow…" at bounding box center [391, 177] width 782 height 354
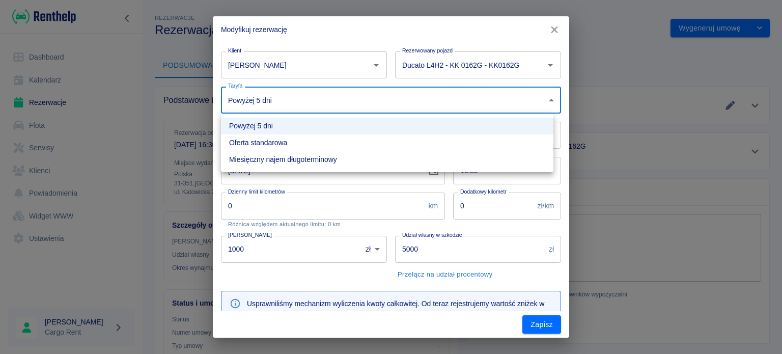
click at [348, 142] on li "Oferta standarowa" at bounding box center [387, 142] width 332 height 17
type input "9ca6d182-800d-499d-9d1e-8d3d0f6f90de"
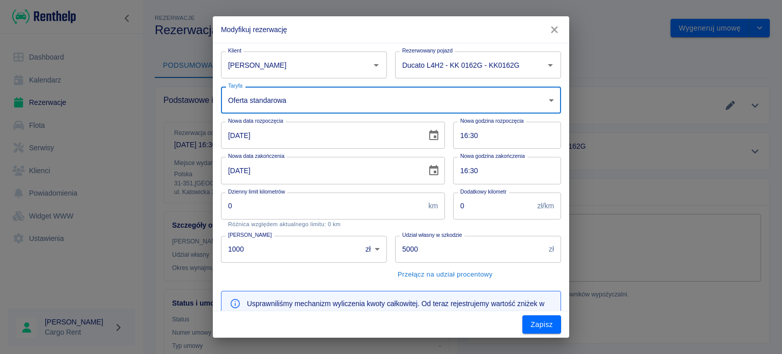
type input "618"
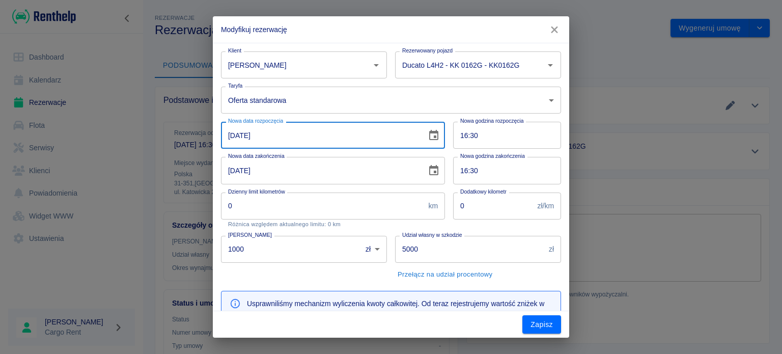
click at [408, 132] on input "09-10-2025" at bounding box center [320, 135] width 199 height 27
type input "08-10-2025"
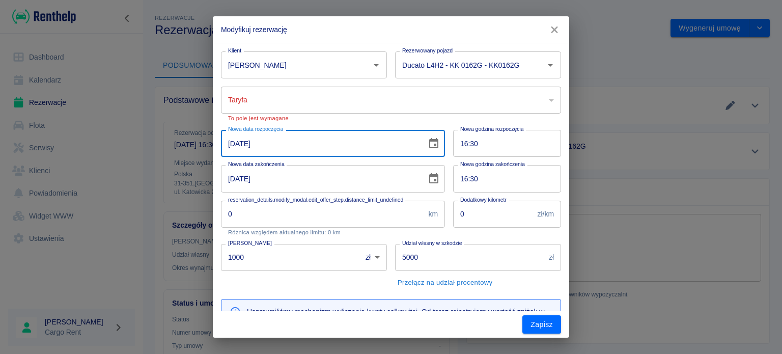
type input "a5dbbe01-66d9-4a5a-a8e6-7ca8e8534207"
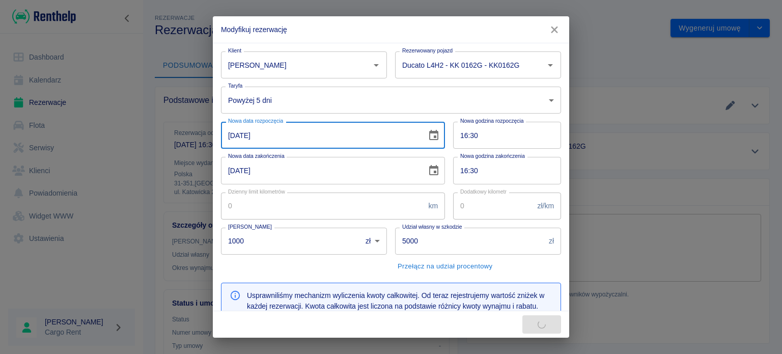
type input "837"
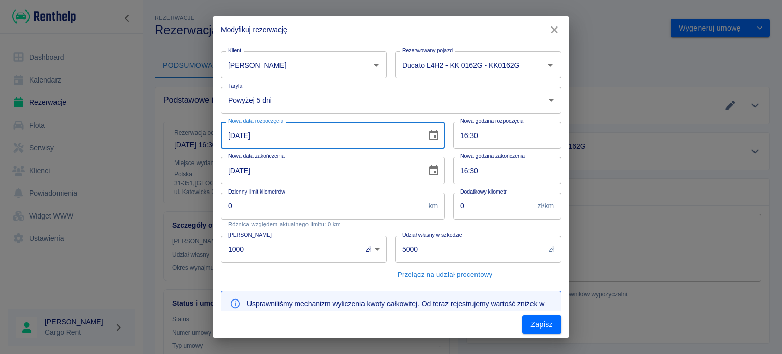
type input "08-10-2025"
click at [239, 165] on input "11-10-2025" at bounding box center [320, 170] width 199 height 27
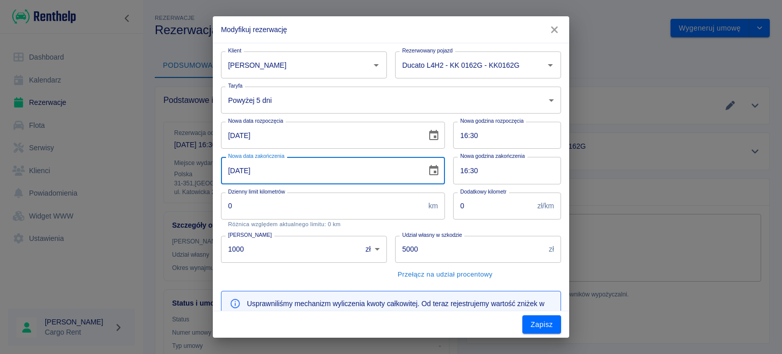
click at [229, 167] on input "11-10-2025" at bounding box center [320, 170] width 199 height 27
type input "09-10-2025"
type input "279"
click at [236, 172] on input "09-10-2025" at bounding box center [320, 170] width 199 height 27
type input "10-10-2025"
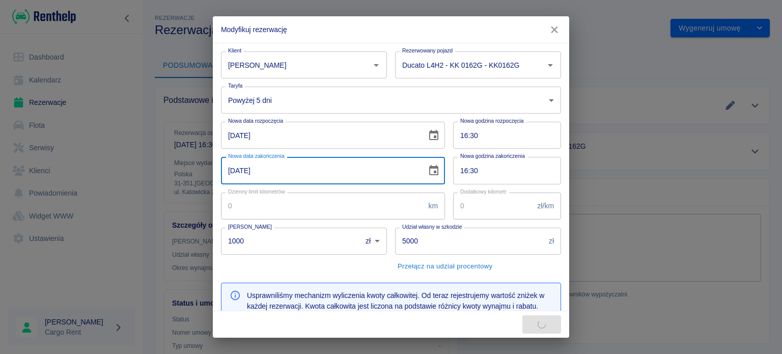
type input "558"
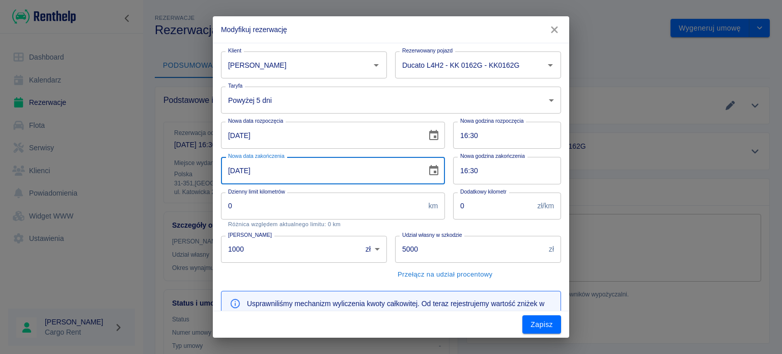
type input "10-10-2025"
click at [394, 107] on body "Używamy plików Cookies, by zapewnić Ci najlepsze możliwe doświadczenie. Aby dow…" at bounding box center [391, 177] width 782 height 354
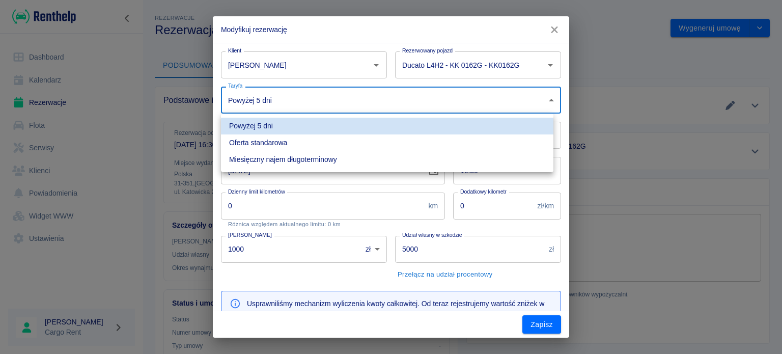
click at [360, 140] on li "Oferta standarowa" at bounding box center [387, 142] width 332 height 17
type input "9ca6d182-800d-499d-9d1e-8d3d0f6f90de"
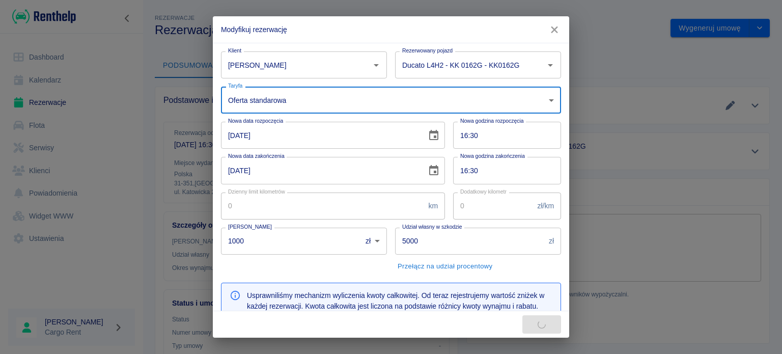
type input "618"
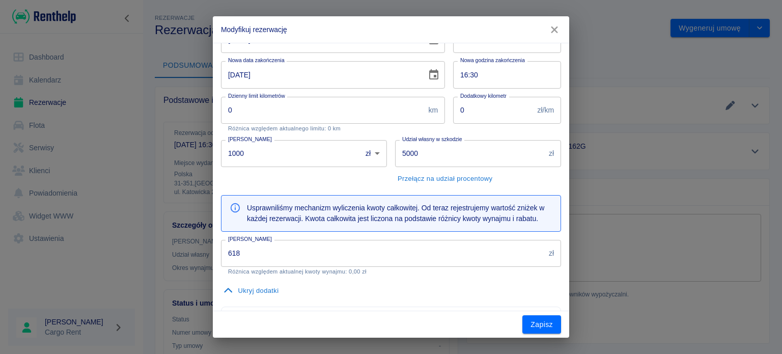
scroll to position [100, 0]
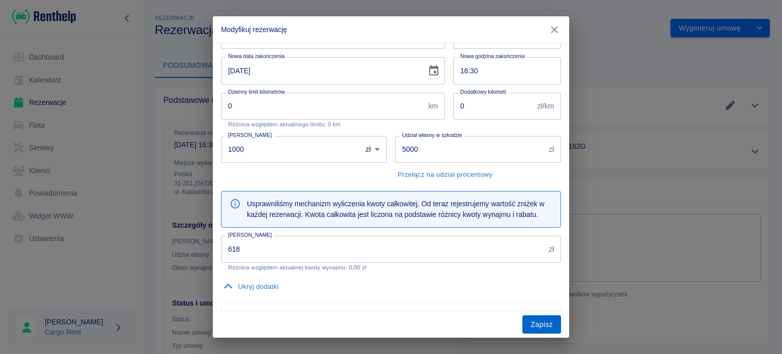
click at [531, 317] on button "Zapisz" at bounding box center [541, 324] width 39 height 19
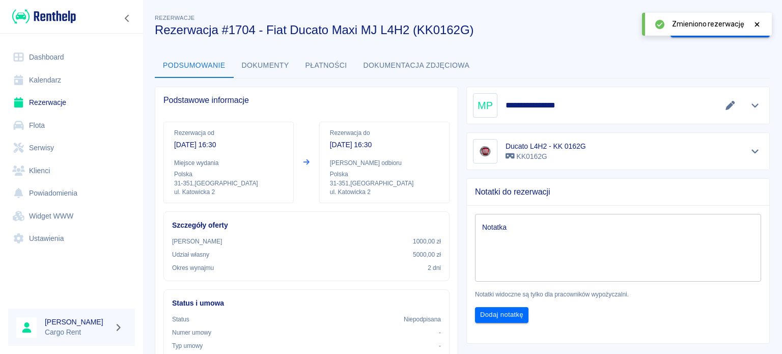
click at [39, 86] on link "Kalendarz" at bounding box center [71, 80] width 127 height 23
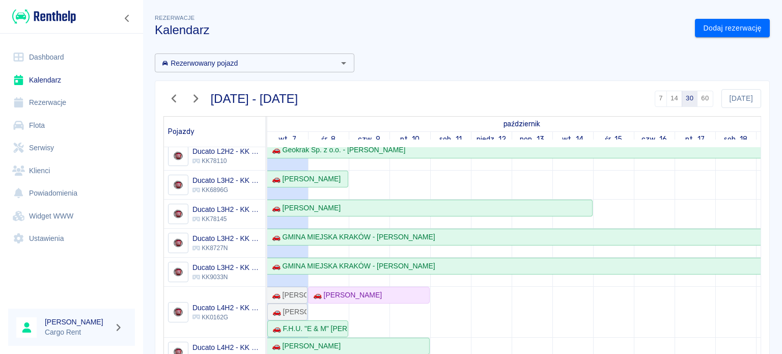
click at [64, 16] on img at bounding box center [44, 16] width 64 height 17
